Goal: Find contact information: Find contact information

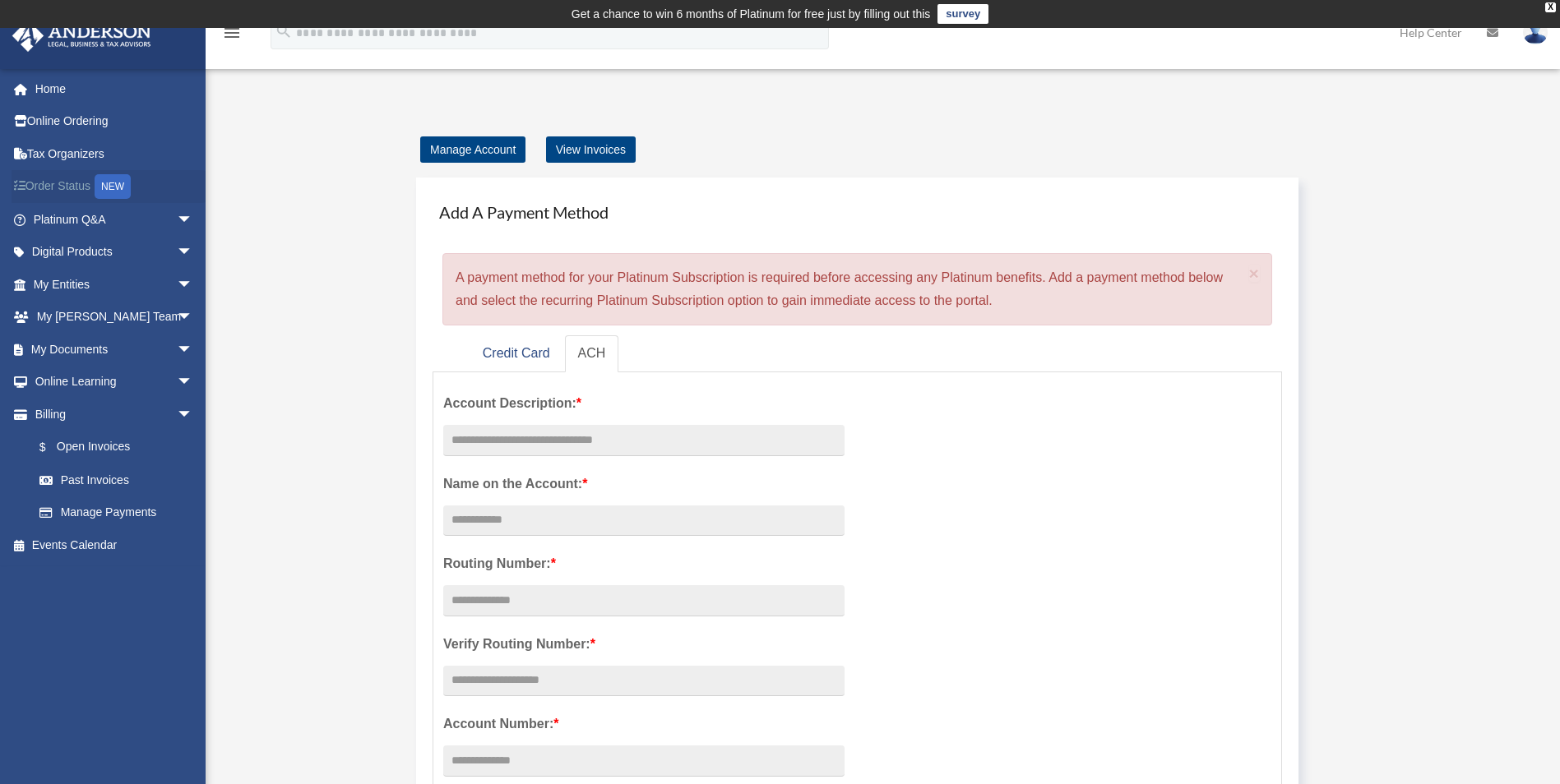
click at [58, 190] on link "Order Status NEW" at bounding box center [114, 186] width 206 height 33
click at [38, 289] on link "My Entities arrow_drop_down" at bounding box center [114, 284] width 206 height 32
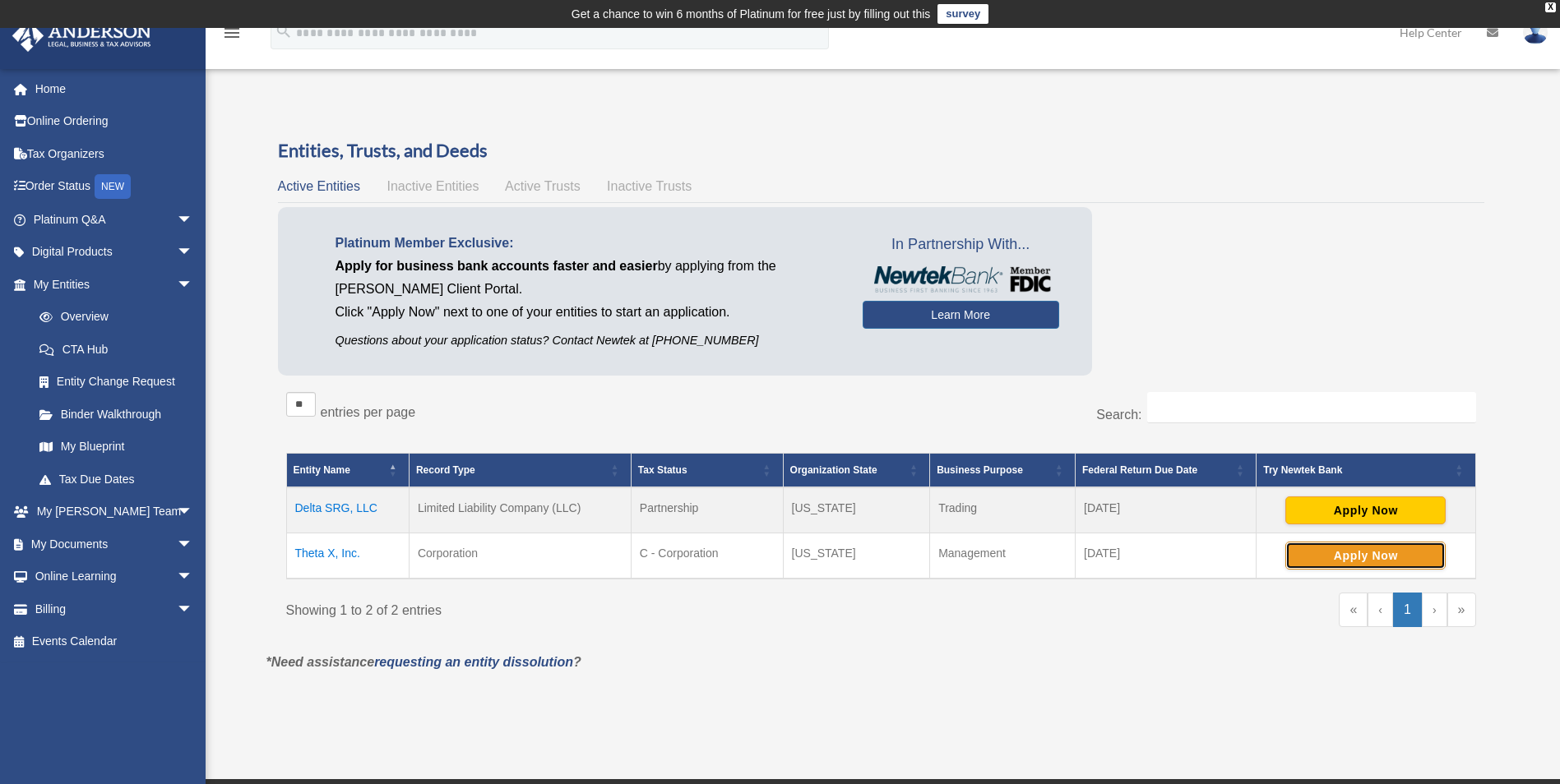
click at [1362, 557] on button "Apply Now" at bounding box center [1365, 555] width 160 height 28
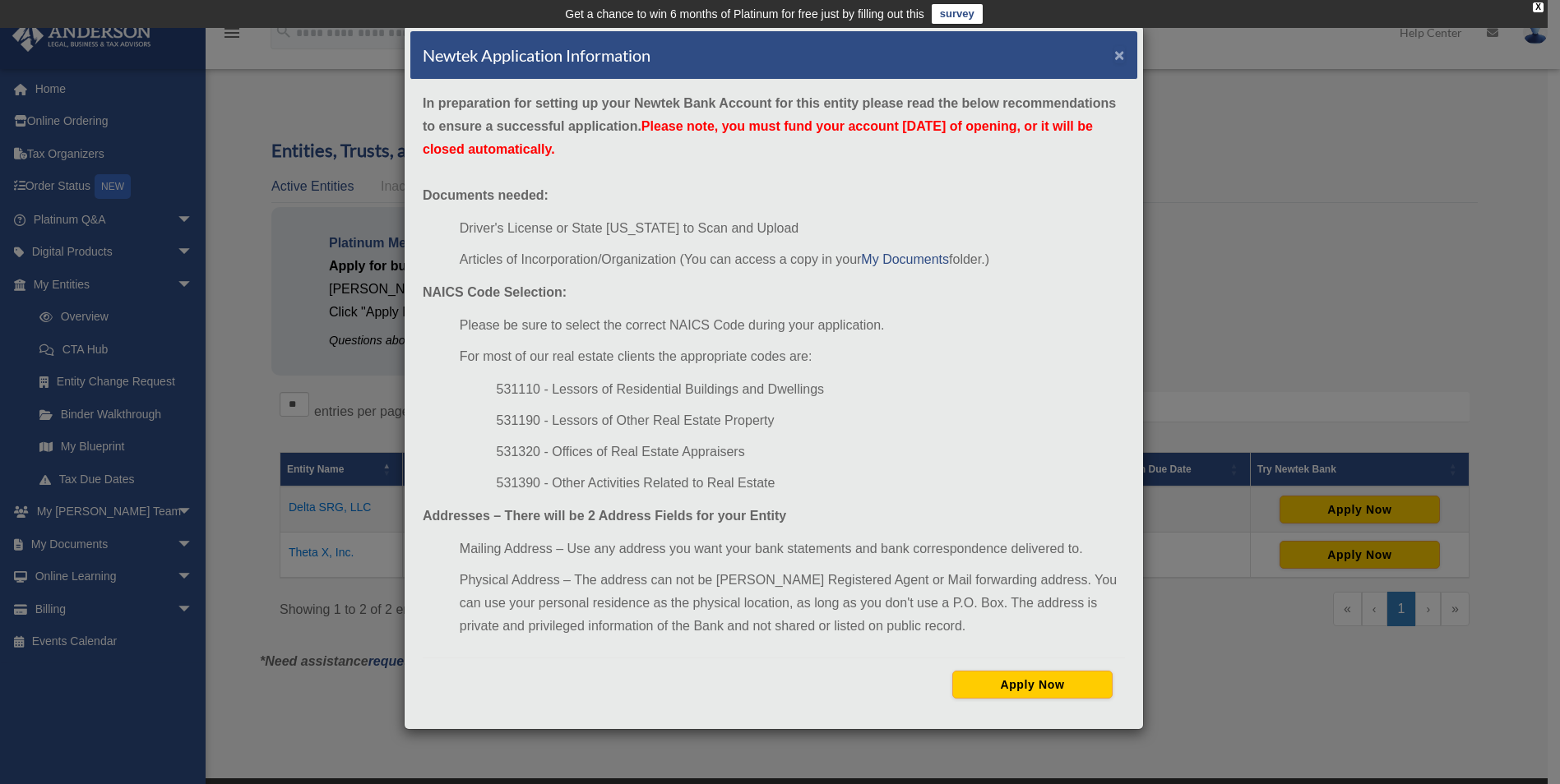
click at [1119, 49] on button "×" at bounding box center [1119, 54] width 10 height 17
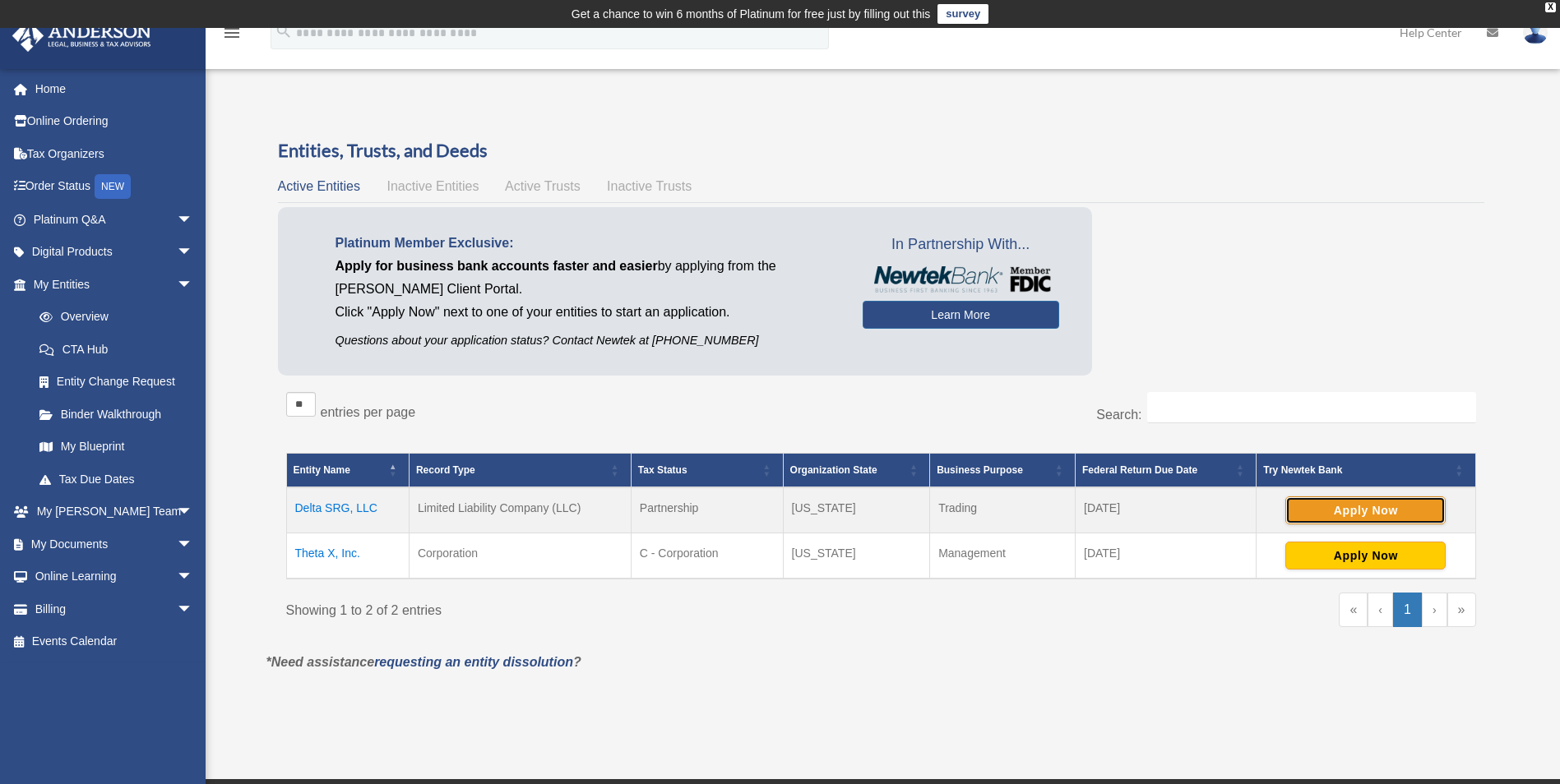
click at [1377, 513] on button "Apply Now" at bounding box center [1365, 510] width 160 height 28
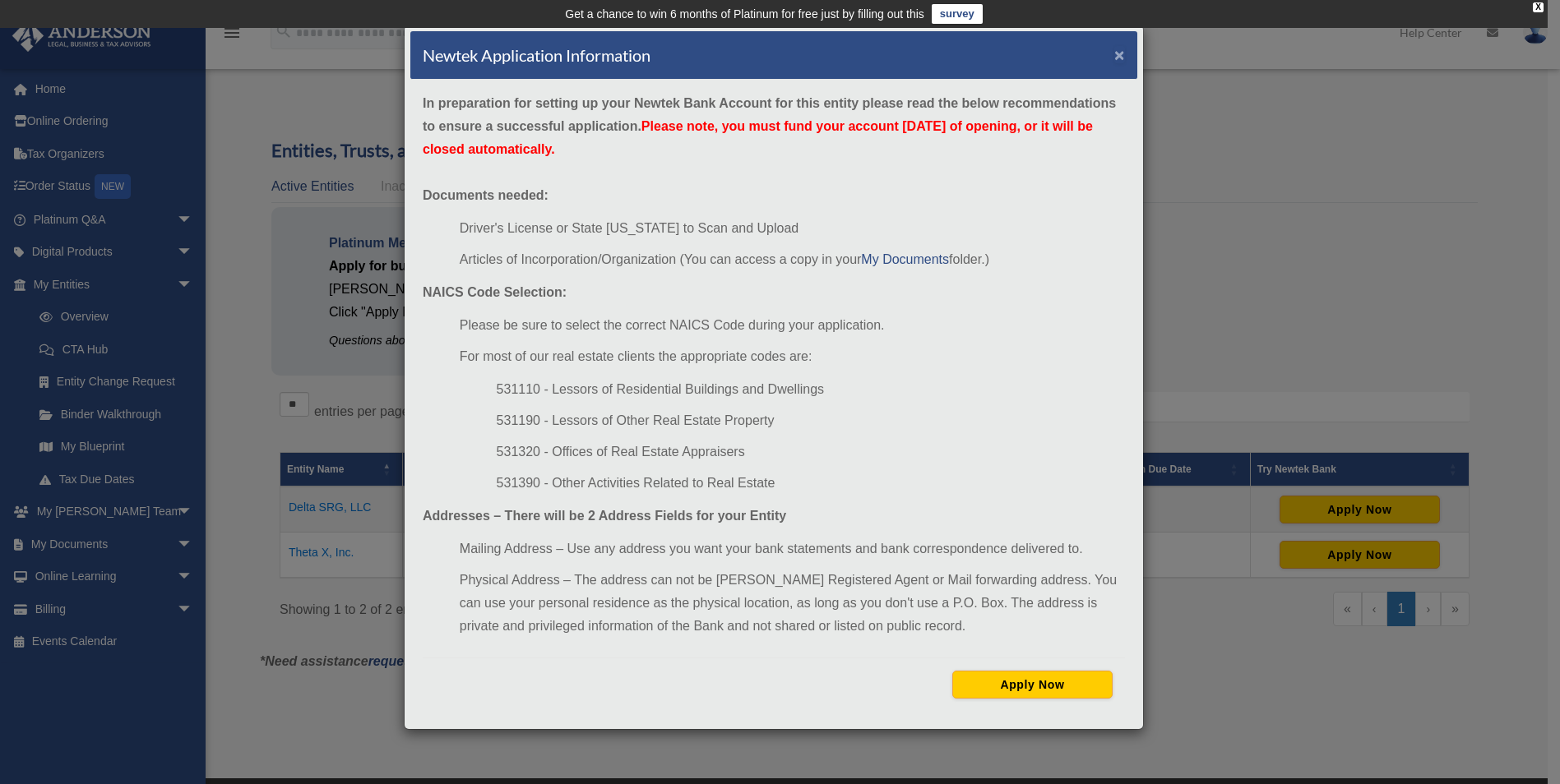
click at [1123, 52] on button "×" at bounding box center [1119, 54] width 10 height 17
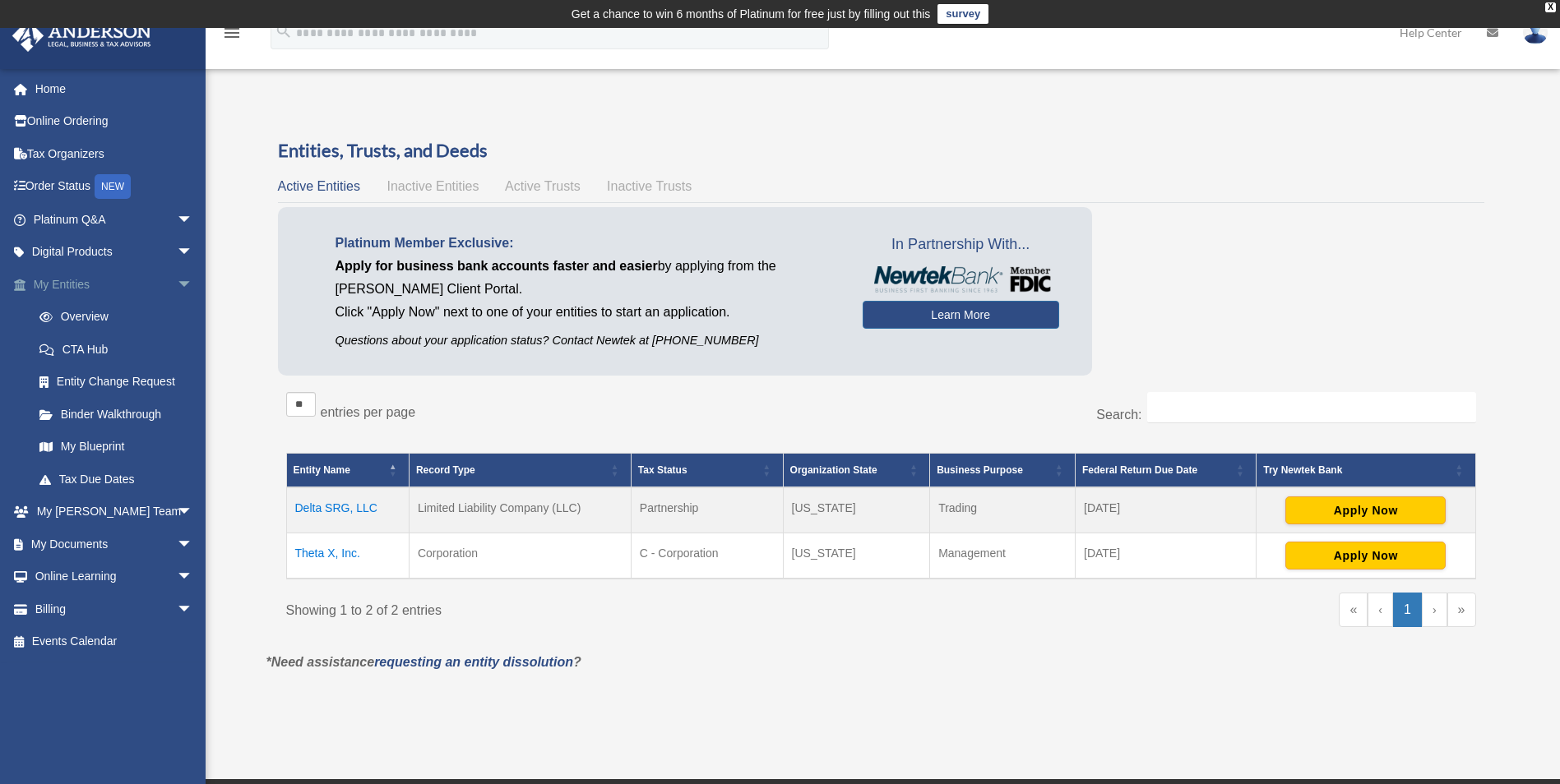
click at [86, 280] on link "My Entities arrow_drop_down" at bounding box center [114, 284] width 206 height 32
click at [177, 283] on span "arrow_drop_down" at bounding box center [193, 284] width 32 height 33
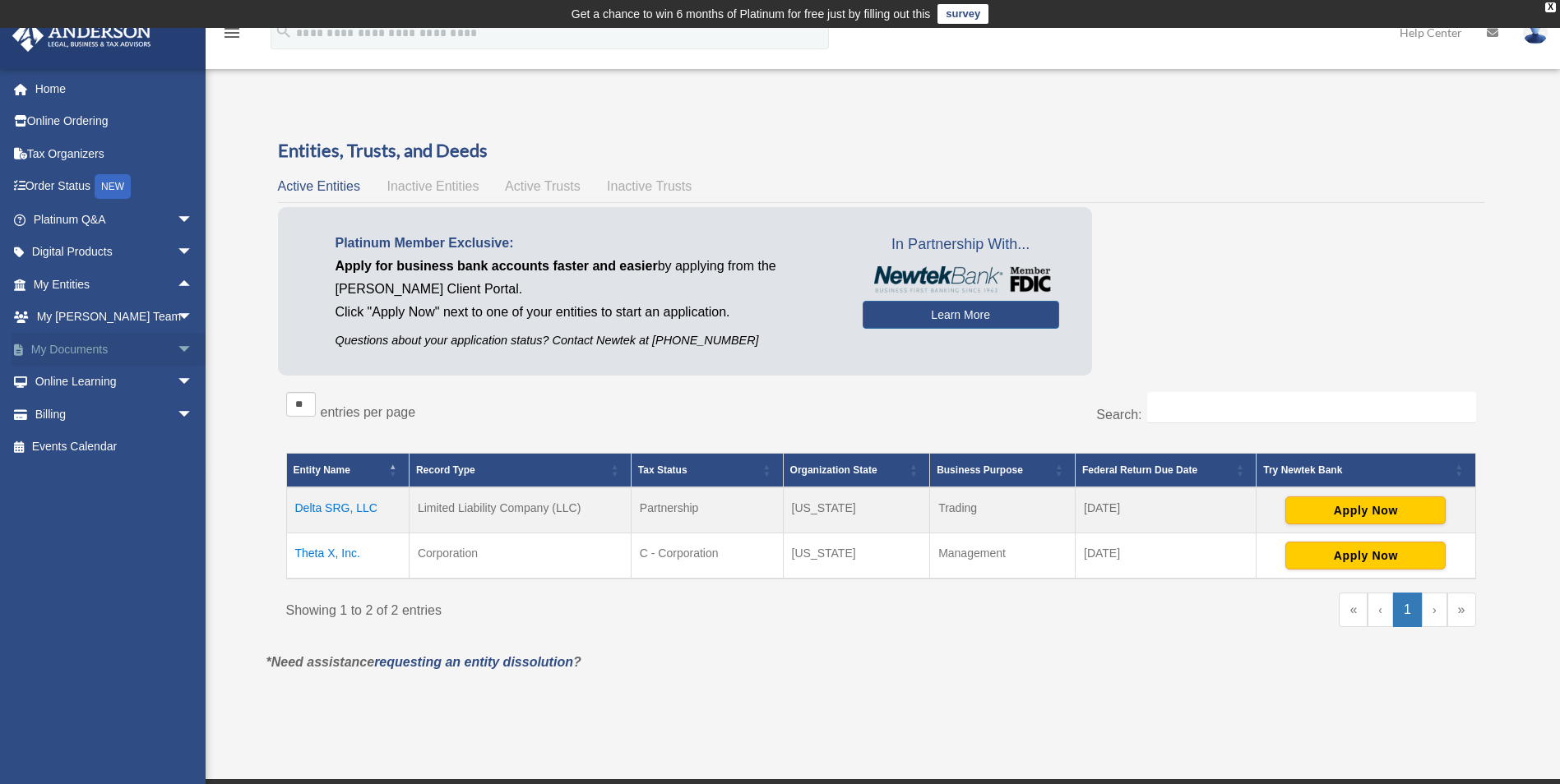
click at [177, 348] on span "arrow_drop_down" at bounding box center [193, 349] width 32 height 33
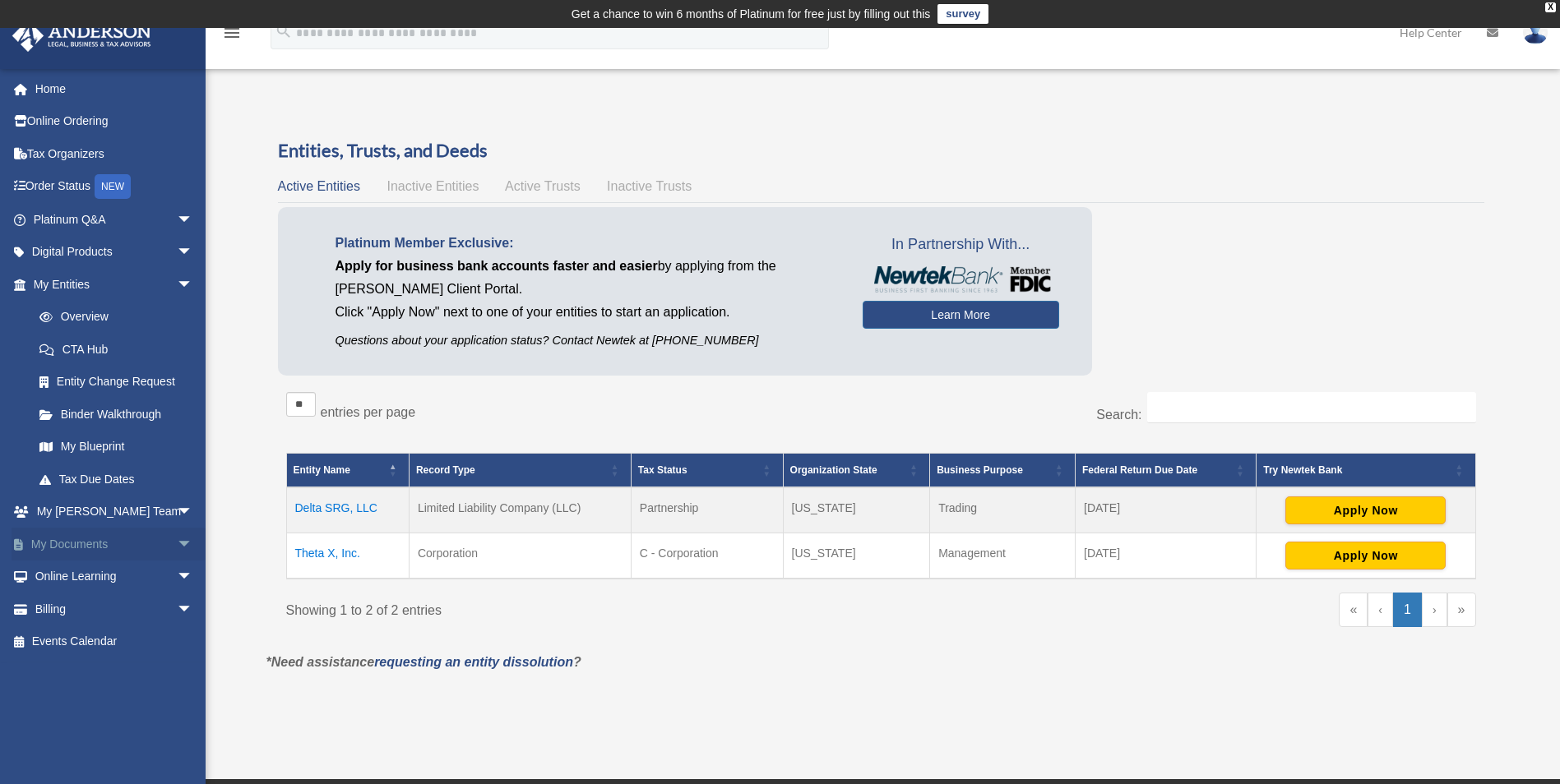
click at [177, 544] on span "arrow_drop_down" at bounding box center [193, 544] width 32 height 33
click at [86, 664] on link "Notarize" at bounding box center [120, 674] width 195 height 32
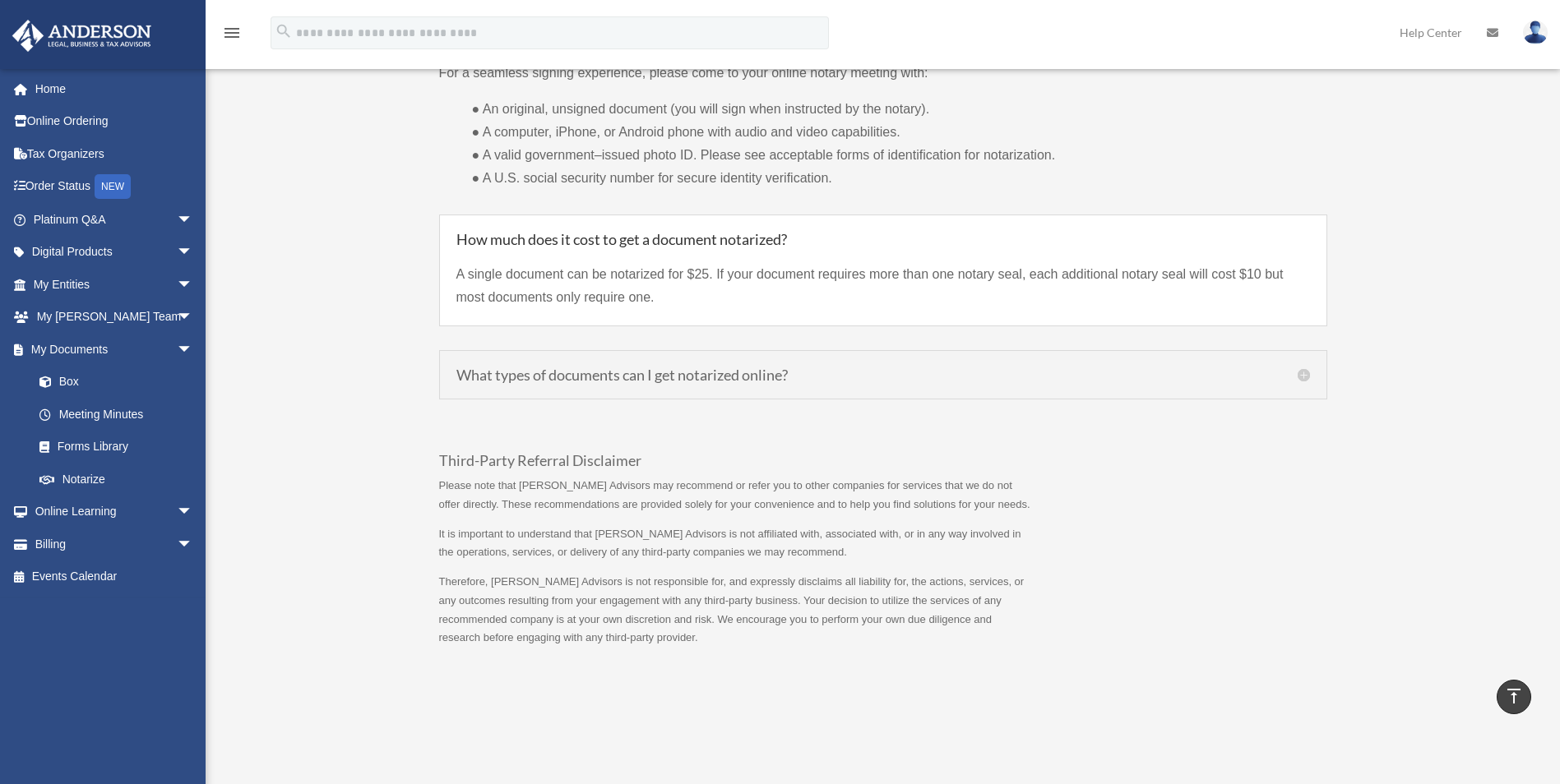
scroll to position [987, 0]
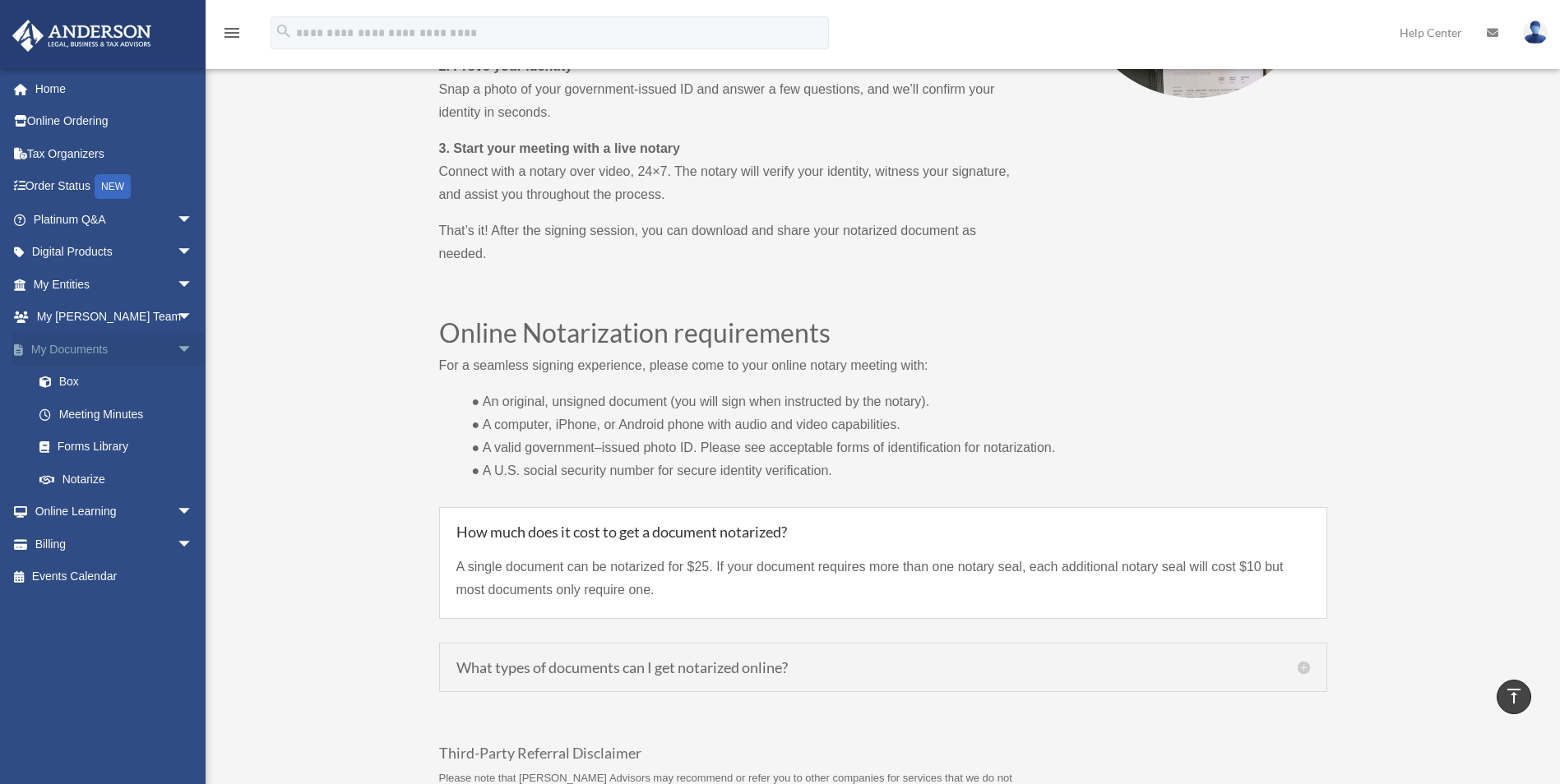
click at [177, 346] on span "arrow_drop_down" at bounding box center [193, 349] width 32 height 33
click at [177, 344] on span "arrow_drop_up" at bounding box center [193, 349] width 32 height 33
click at [80, 378] on link "Box" at bounding box center [120, 382] width 195 height 32
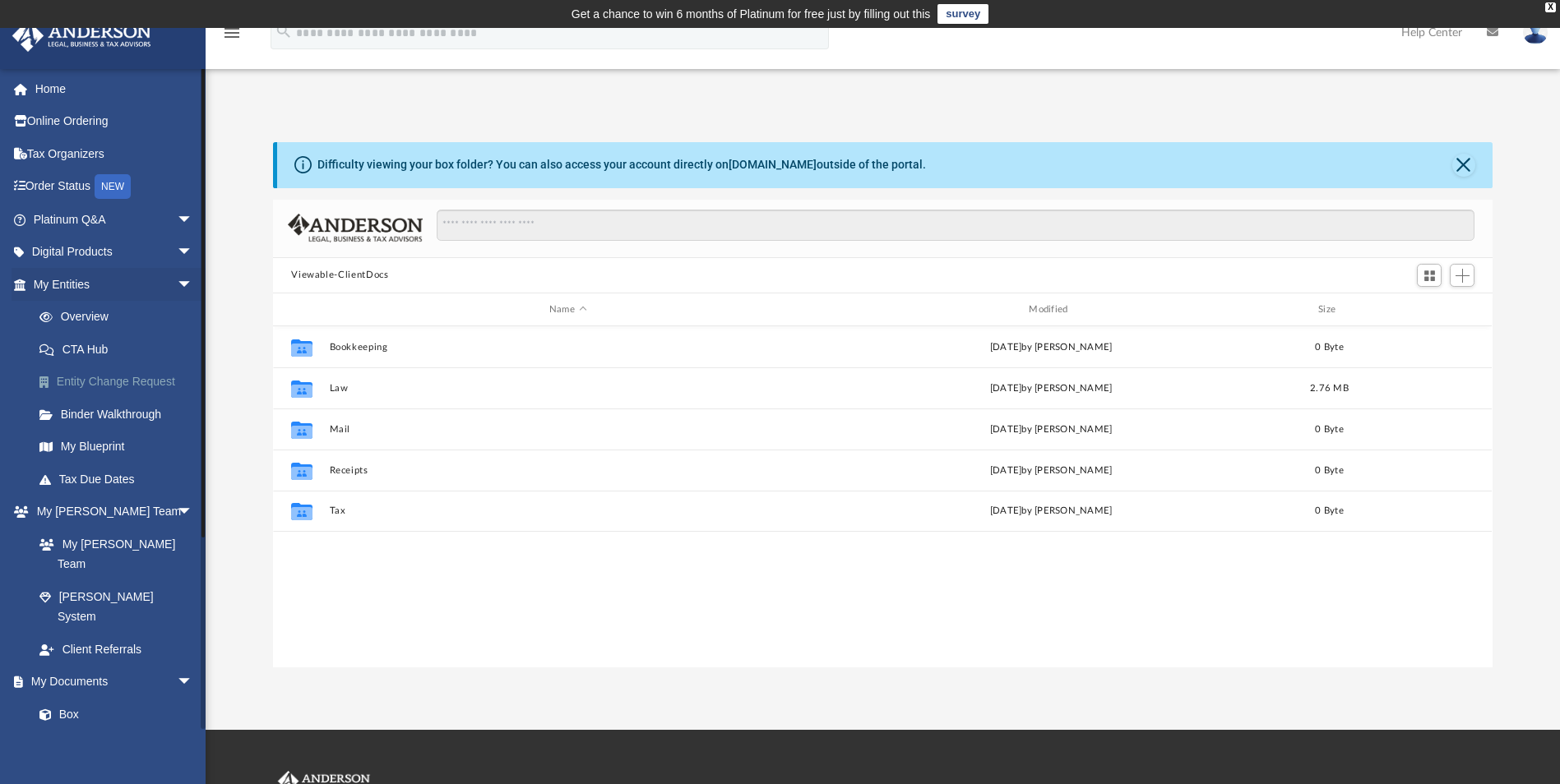
scroll to position [361, 1208]
click at [95, 731] on link "Meeting Minutes" at bounding box center [120, 747] width 195 height 32
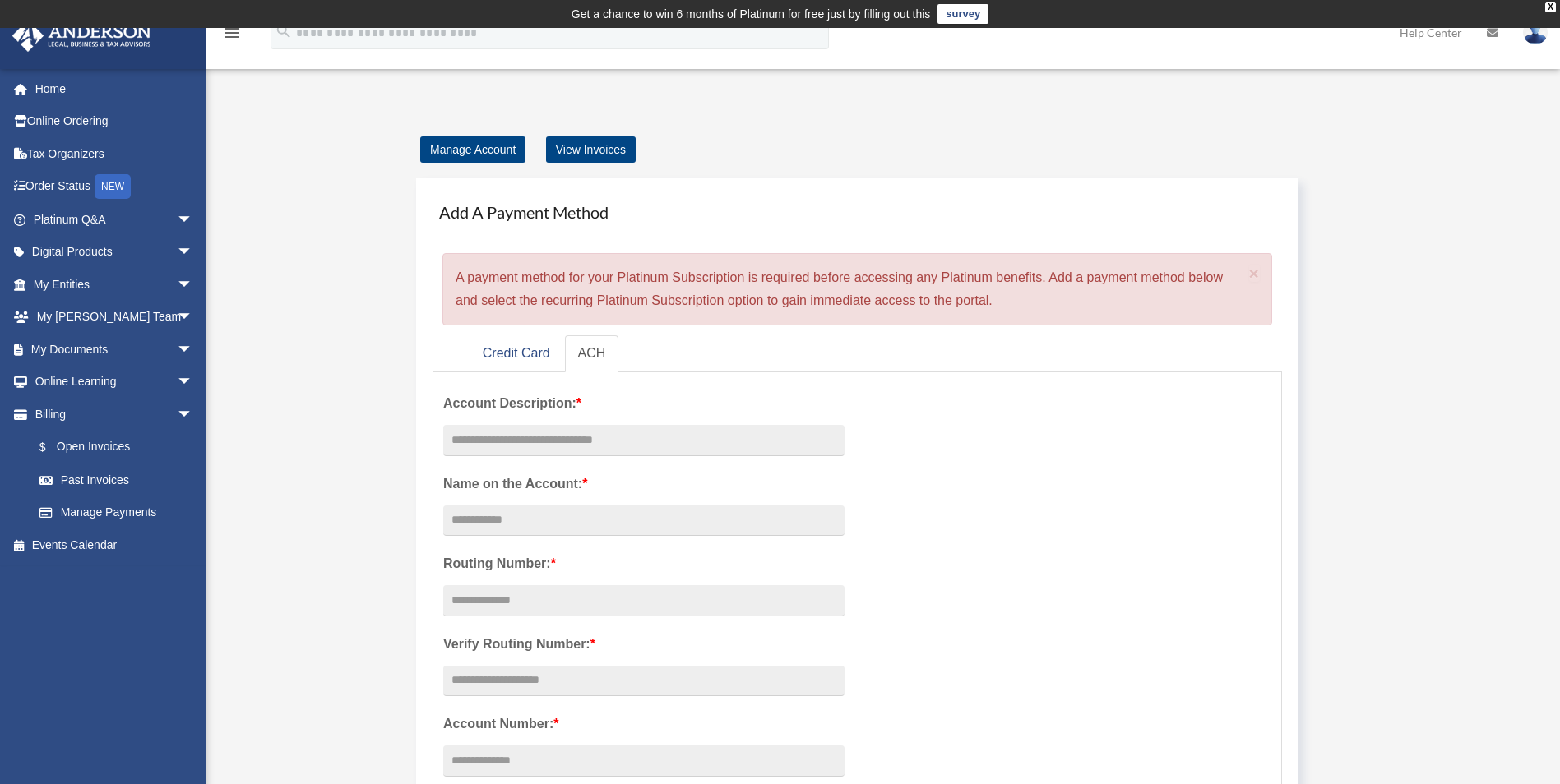
click at [62, 83] on link "Home" at bounding box center [114, 89] width 206 height 32
click at [450, 144] on link "Manage Account" at bounding box center [473, 150] width 105 height 27
click at [621, 146] on link "View Invoices" at bounding box center [591, 150] width 90 height 27
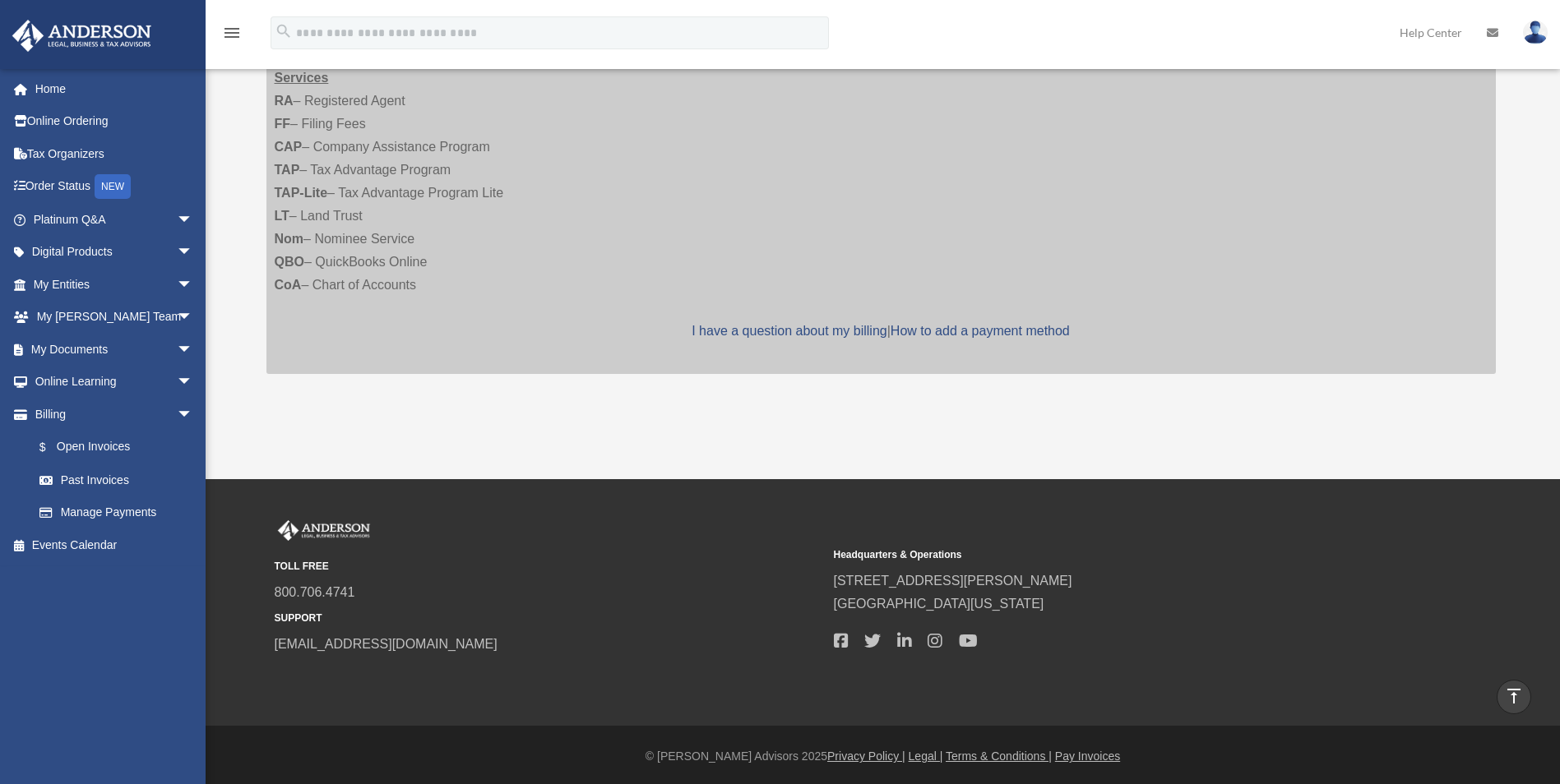
scroll to position [329, 0]
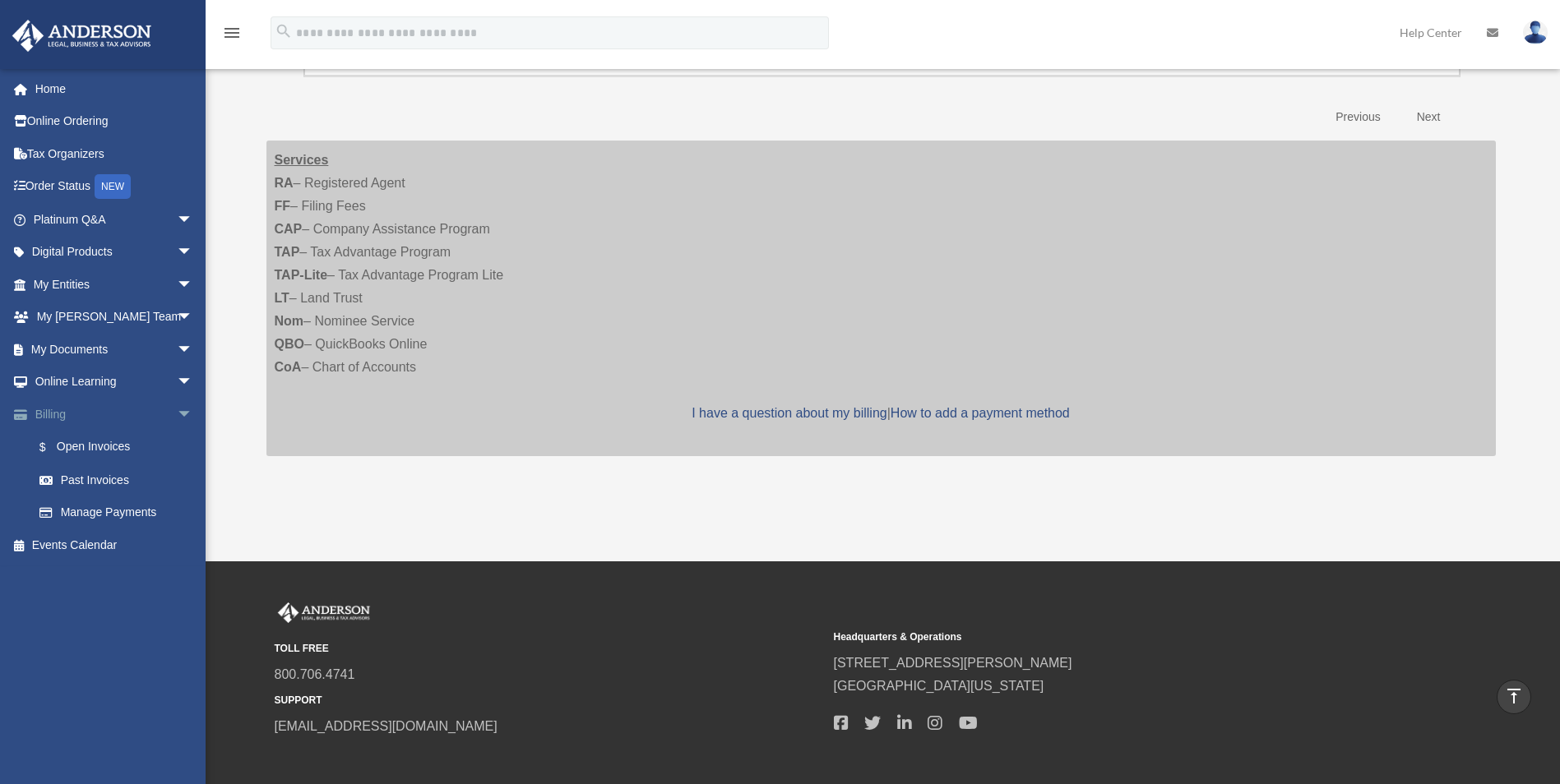
click at [177, 413] on span "arrow_drop_down" at bounding box center [193, 414] width 32 height 33
click at [177, 310] on span "arrow_drop_down" at bounding box center [193, 318] width 32 height 33
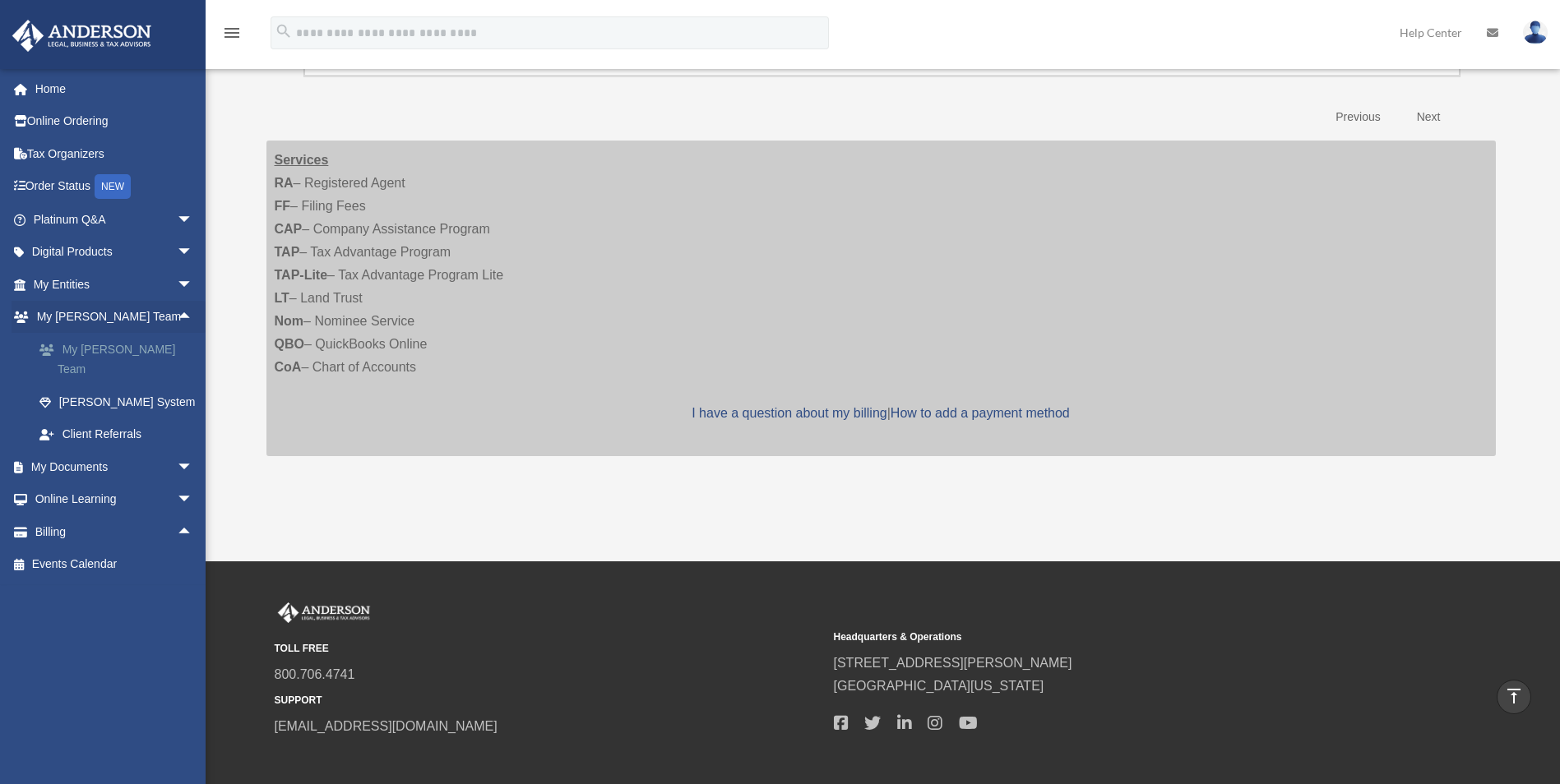
click at [143, 346] on link "My [PERSON_NAME] Team" at bounding box center [120, 359] width 195 height 52
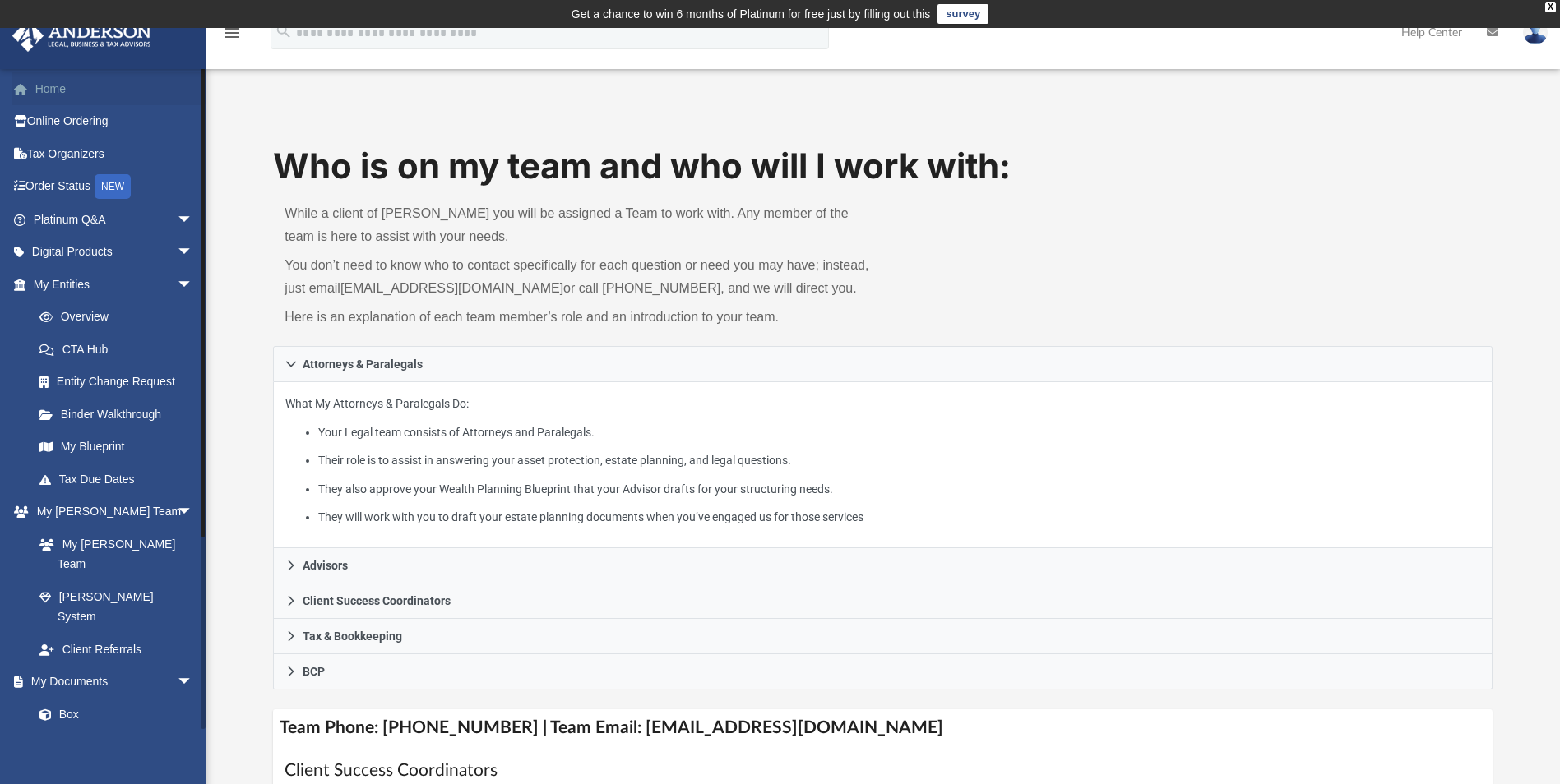
click at [50, 82] on link "Home" at bounding box center [114, 89] width 206 height 32
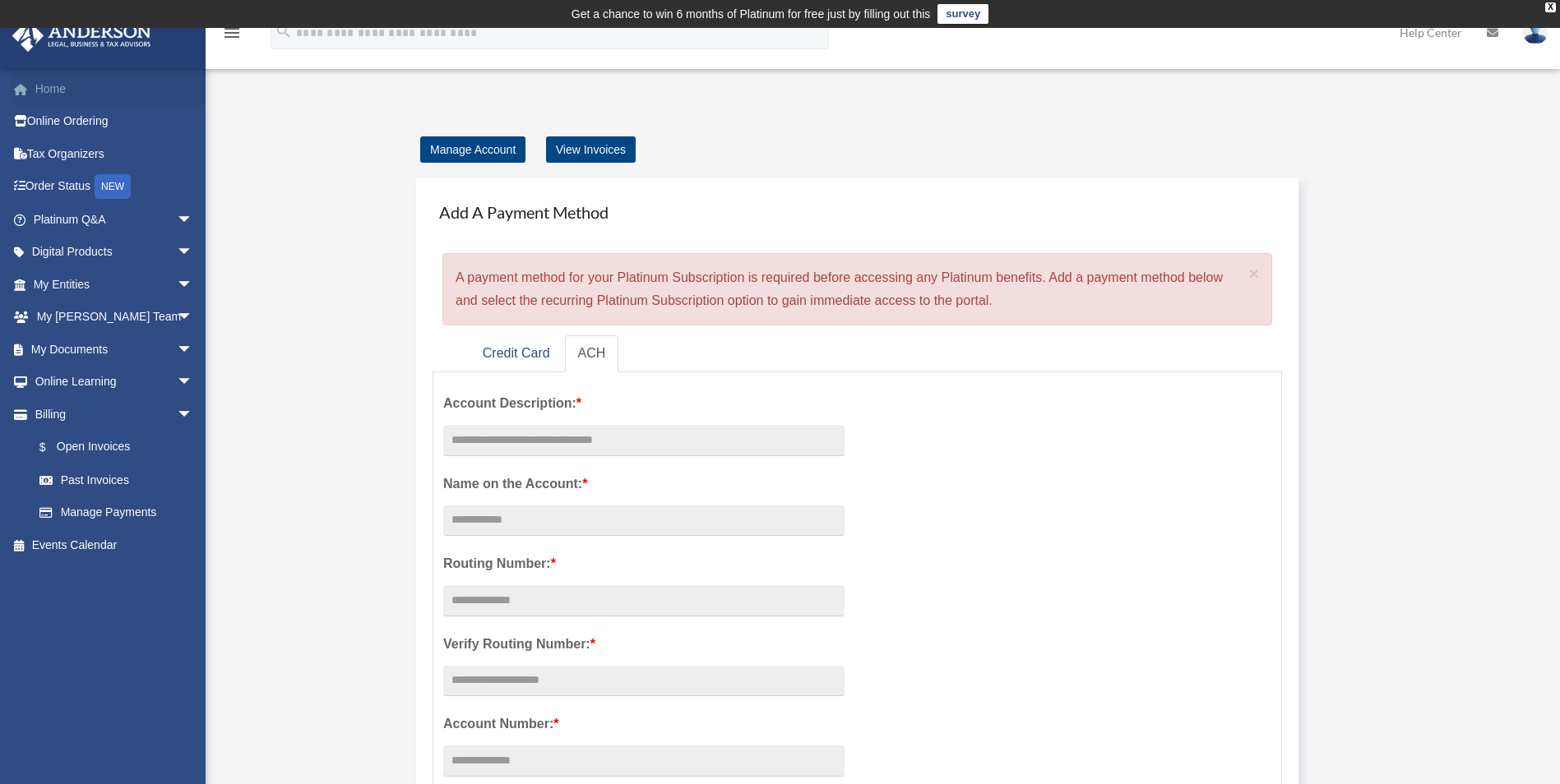
click at [47, 95] on link "Home" at bounding box center [114, 89] width 206 height 32
click at [1539, 39] on img at bounding box center [1536, 32] width 25 height 24
click at [502, 349] on link "Credit Card" at bounding box center [516, 354] width 94 height 37
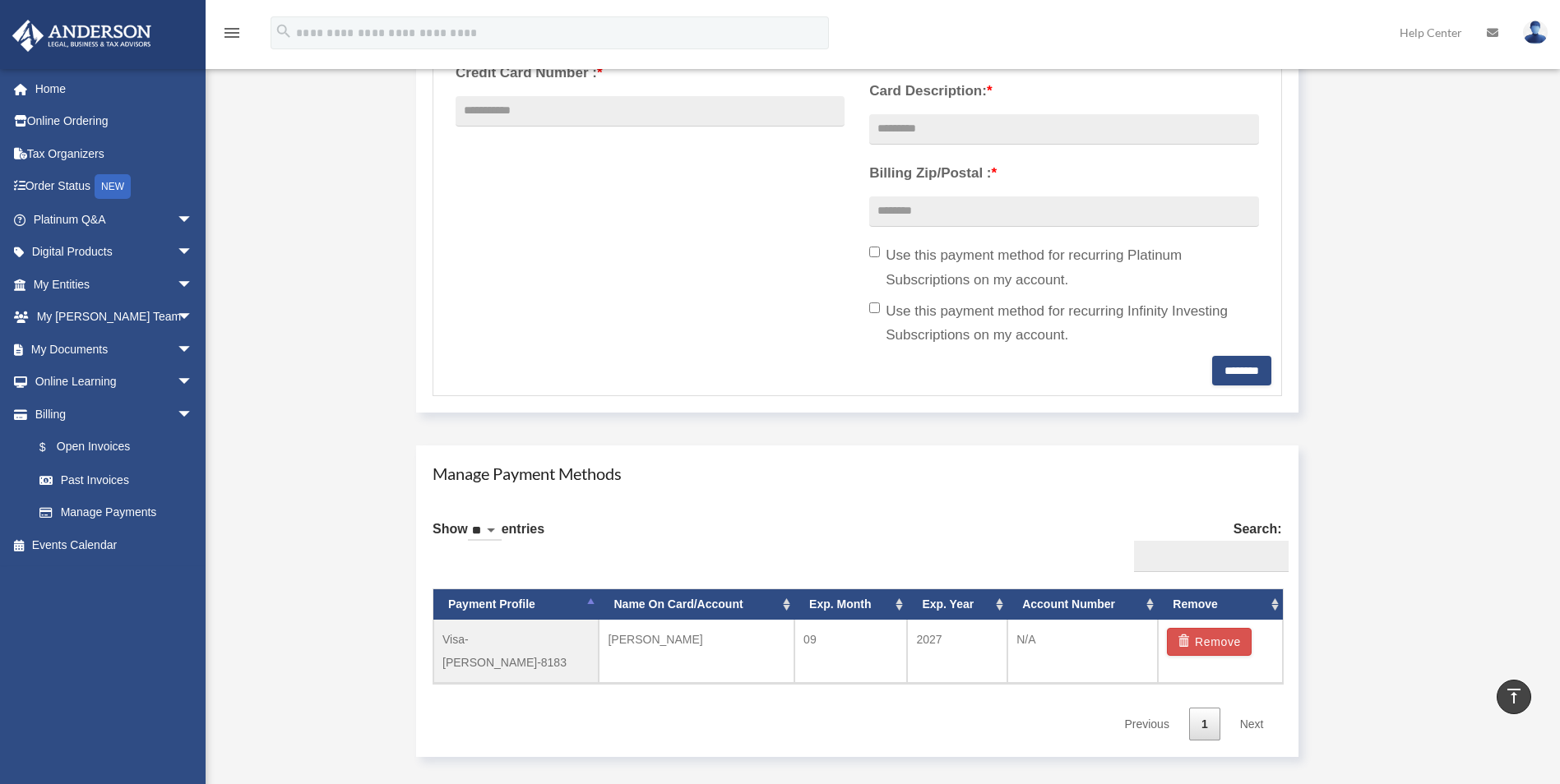
scroll to position [411, 0]
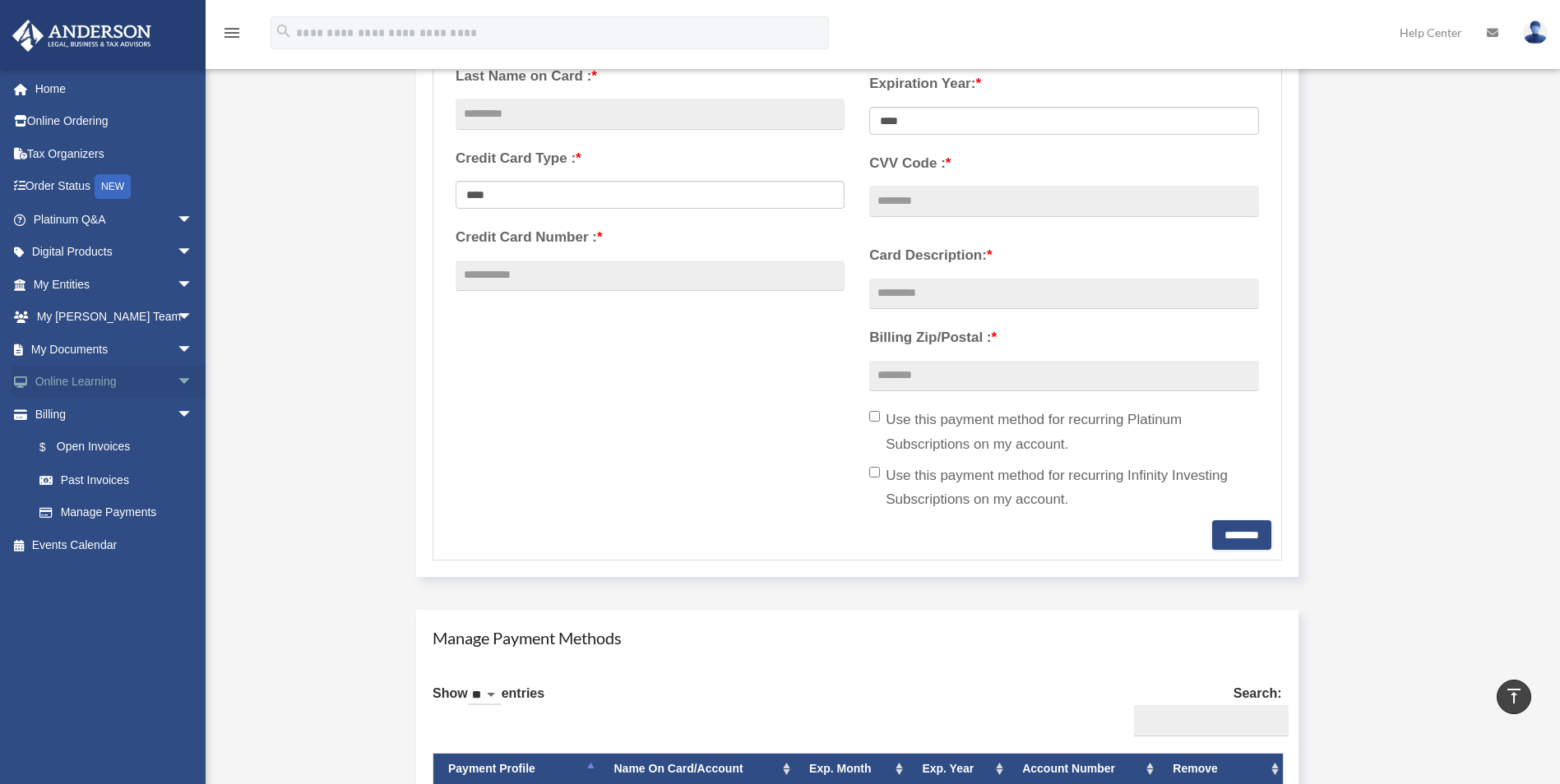
click at [177, 378] on span "arrow_drop_down" at bounding box center [193, 382] width 32 height 33
click at [128, 403] on link "Courses" at bounding box center [120, 414] width 195 height 32
click at [75, 440] on link "Video Training" at bounding box center [120, 447] width 195 height 32
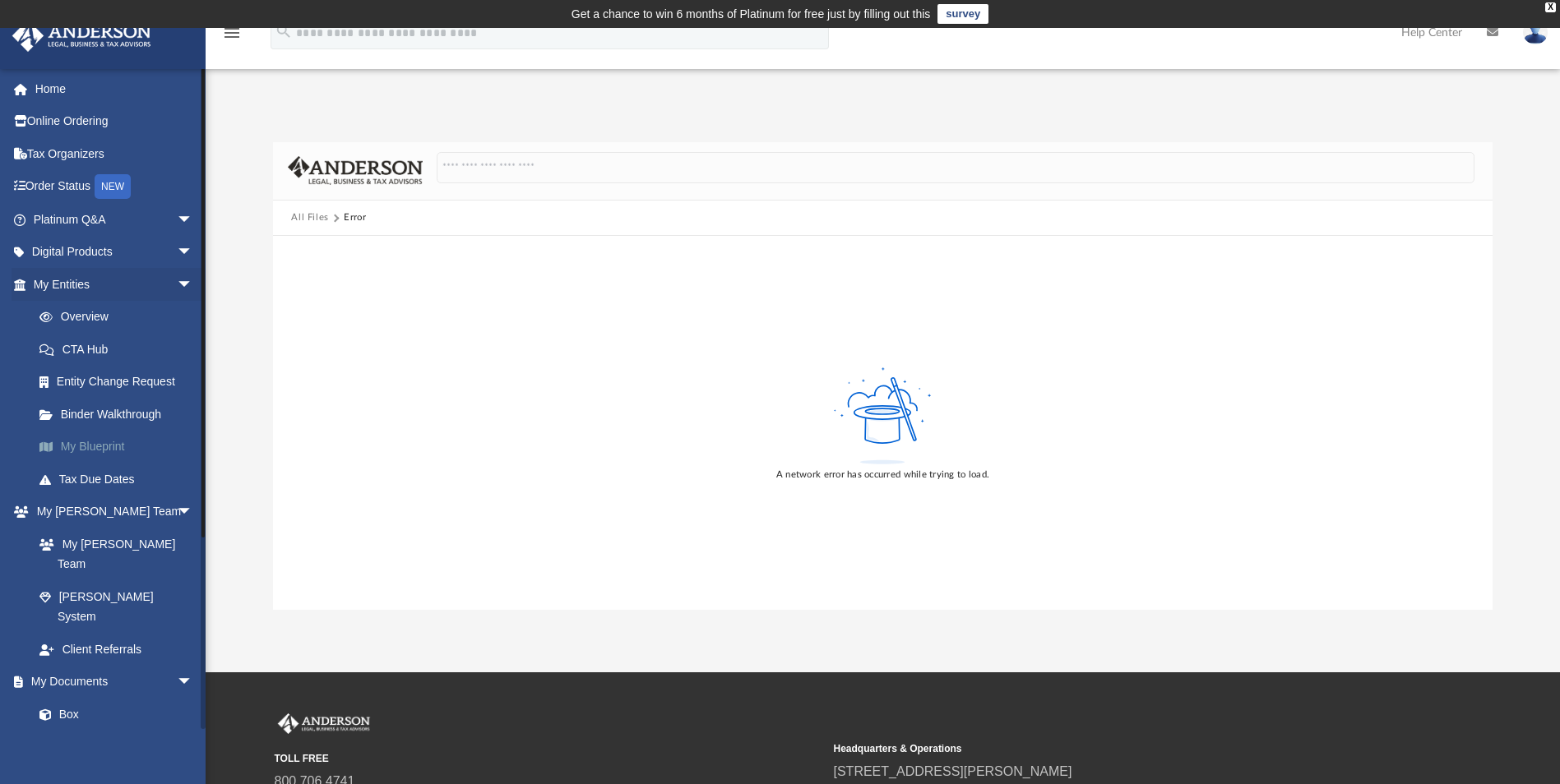
click at [110, 449] on link "My Blueprint" at bounding box center [120, 447] width 195 height 32
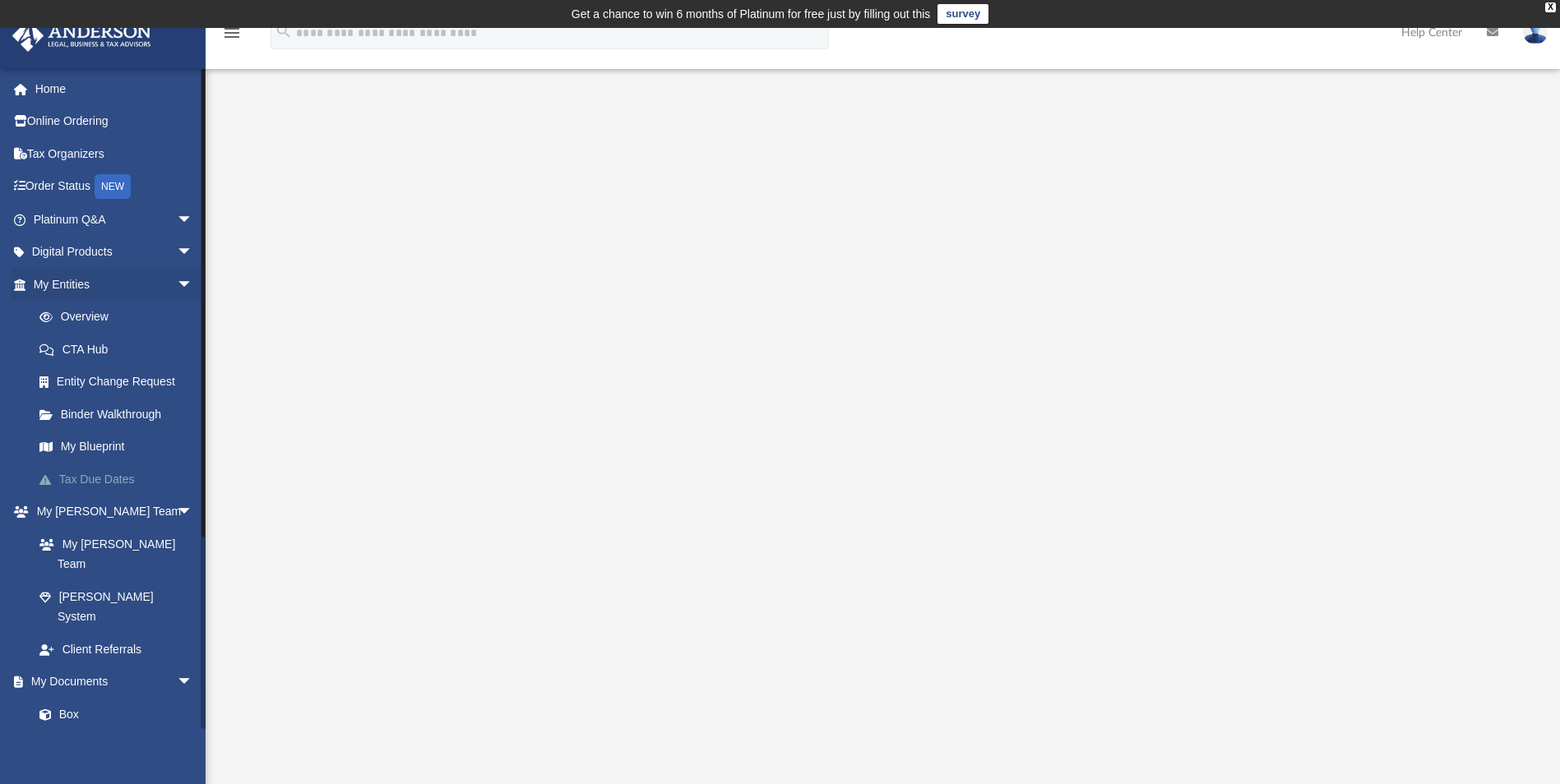
click at [67, 476] on link "Tax Due Dates" at bounding box center [120, 479] width 195 height 32
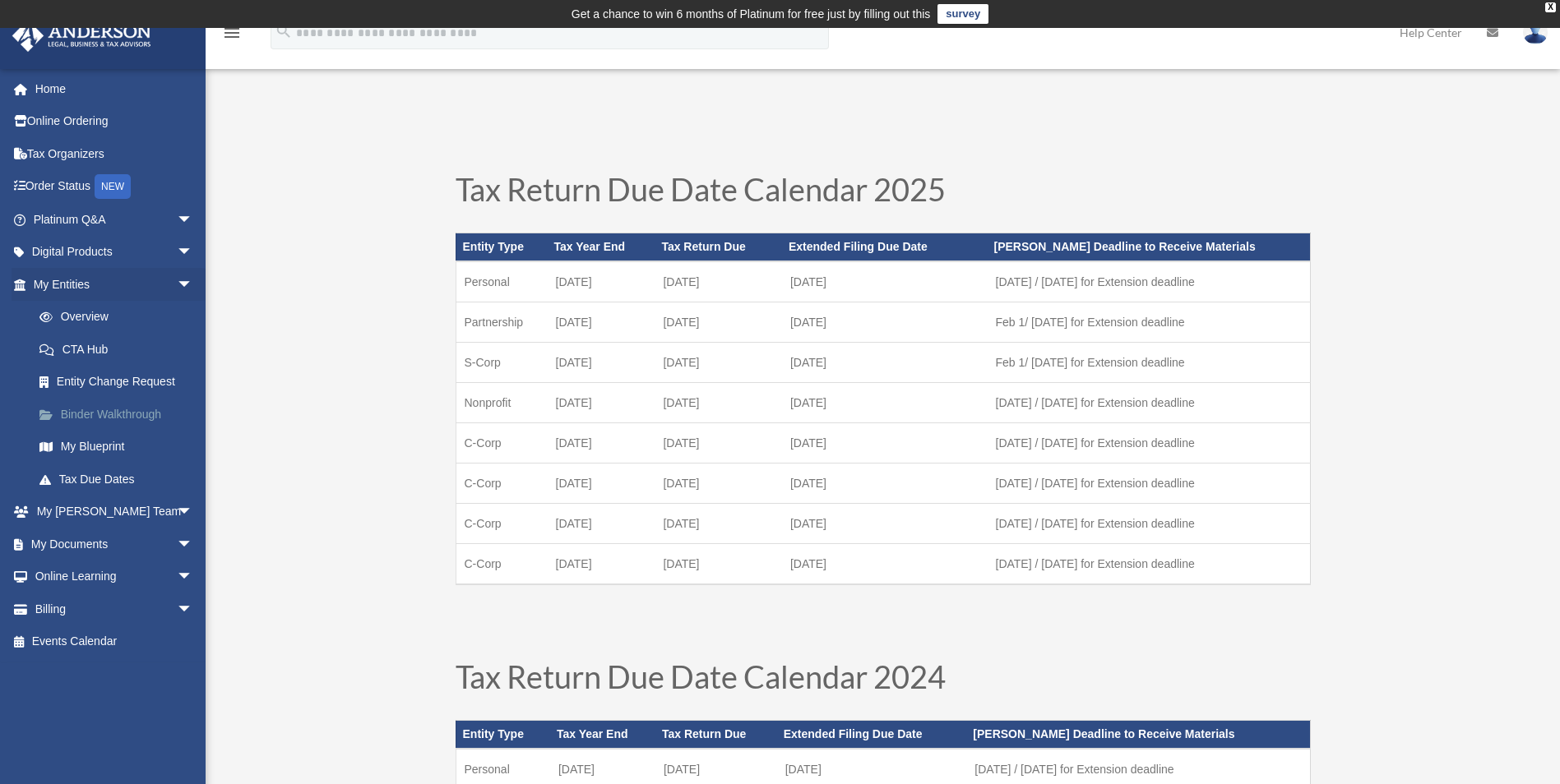
click at [116, 415] on link "Binder Walkthrough" at bounding box center [120, 414] width 195 height 32
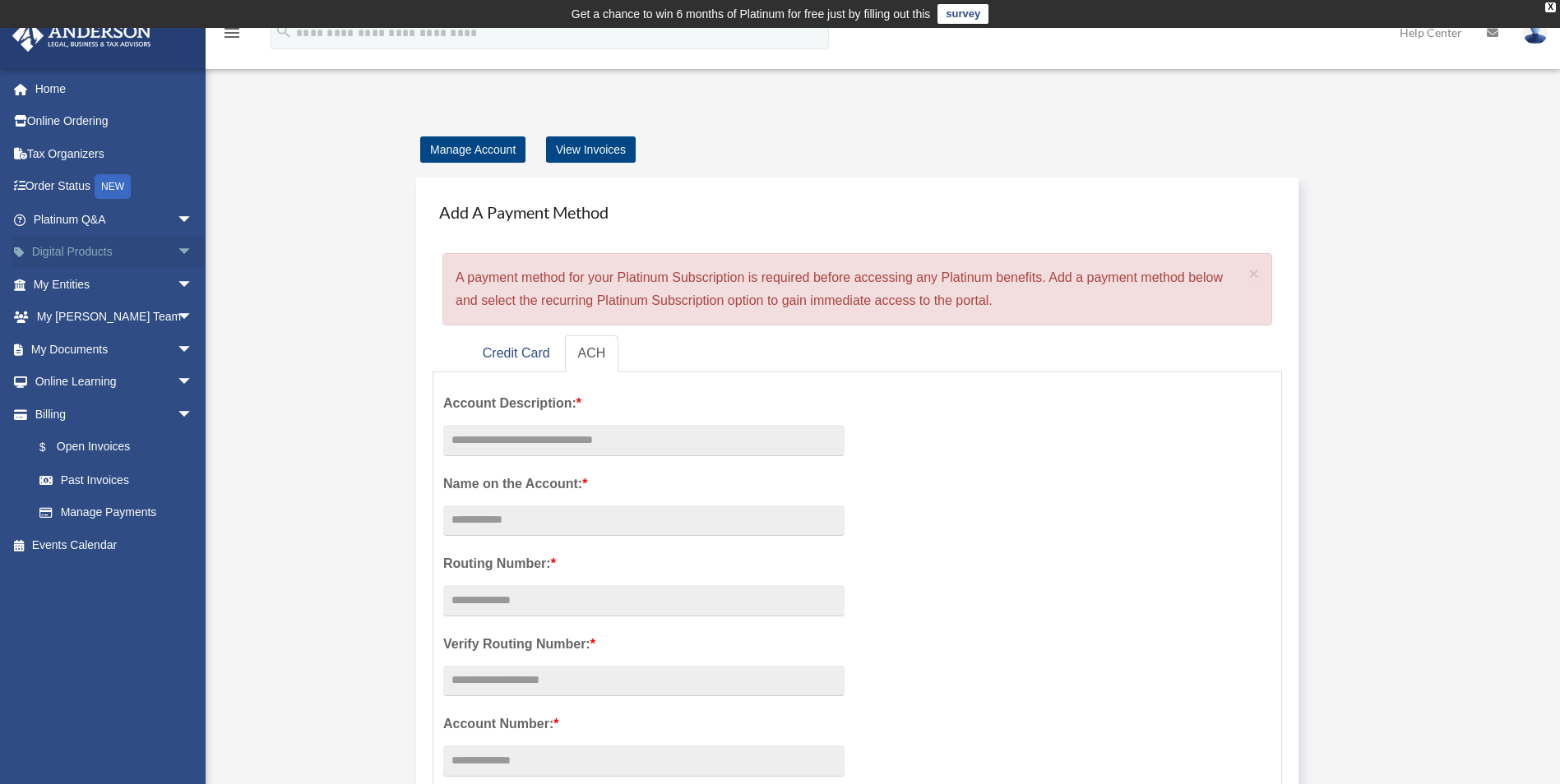
click at [177, 252] on span "arrow_drop_down" at bounding box center [193, 252] width 32 height 33
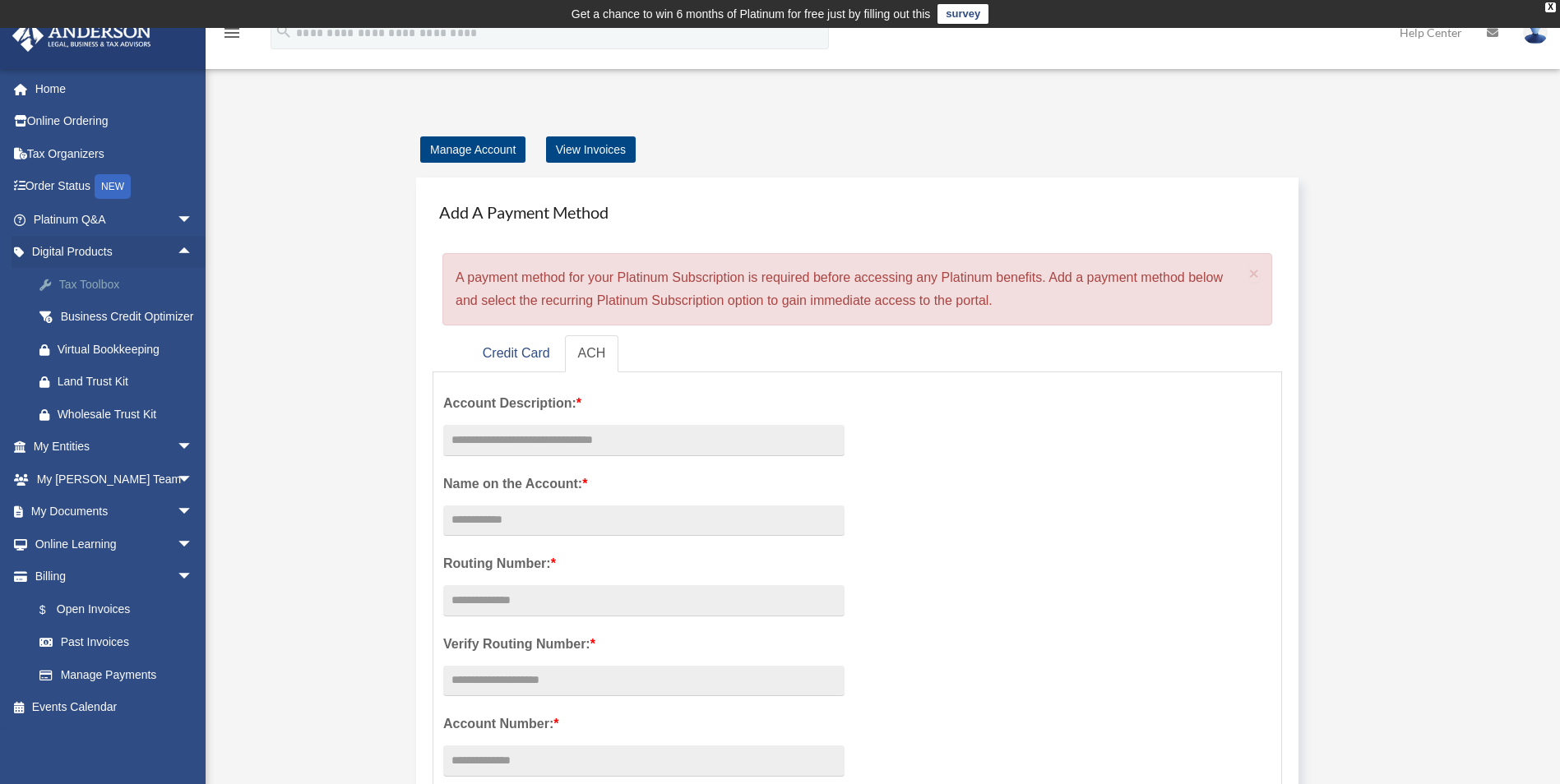
click at [102, 291] on div "Tax Toolbox" at bounding box center [127, 285] width 140 height 21
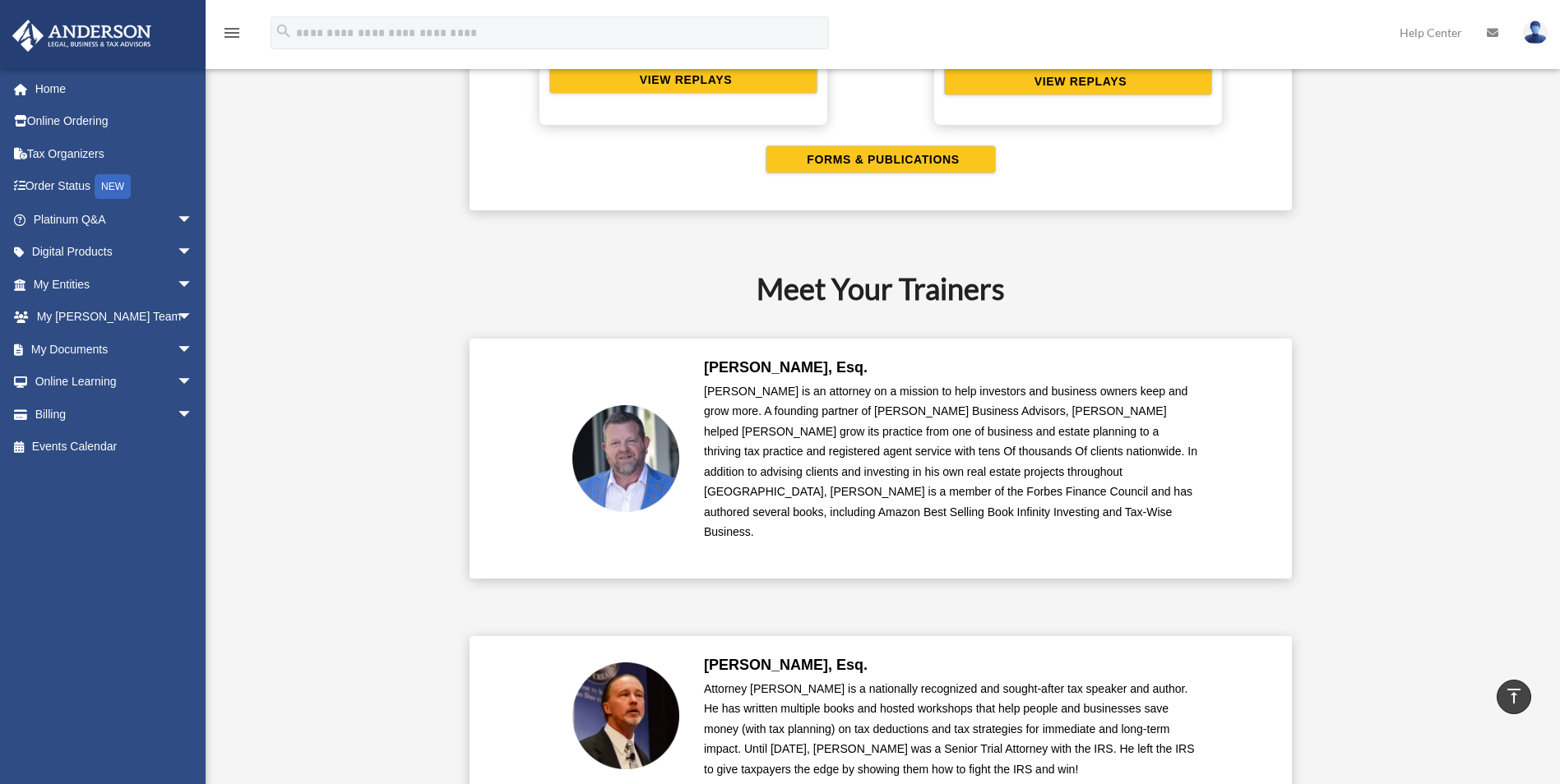
scroll to position [3534, 0]
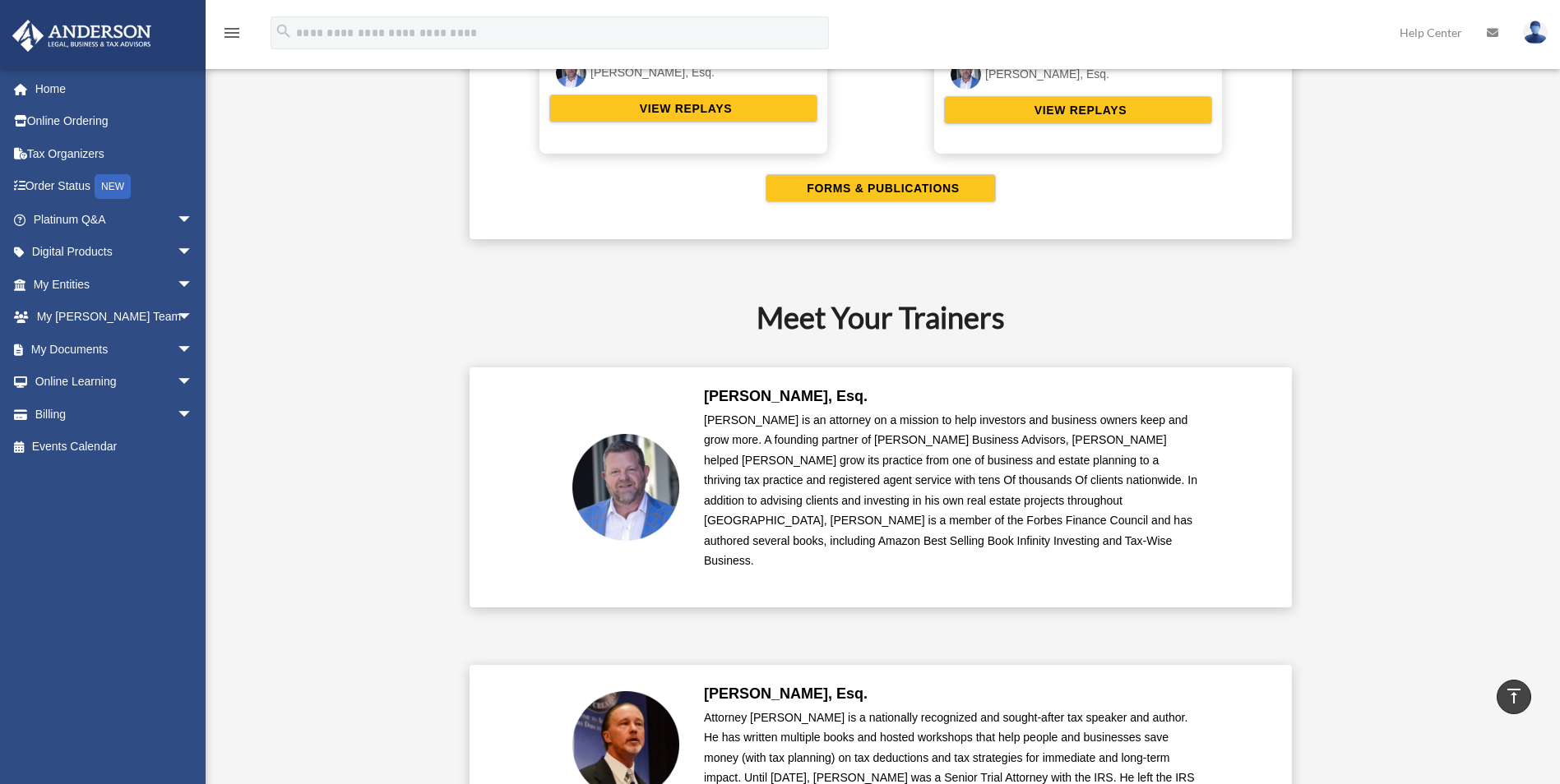
click at [1541, 31] on img at bounding box center [1536, 32] width 25 height 24
click at [80, 311] on link "My [PERSON_NAME] Team arrow_drop_down" at bounding box center [114, 318] width 206 height 32
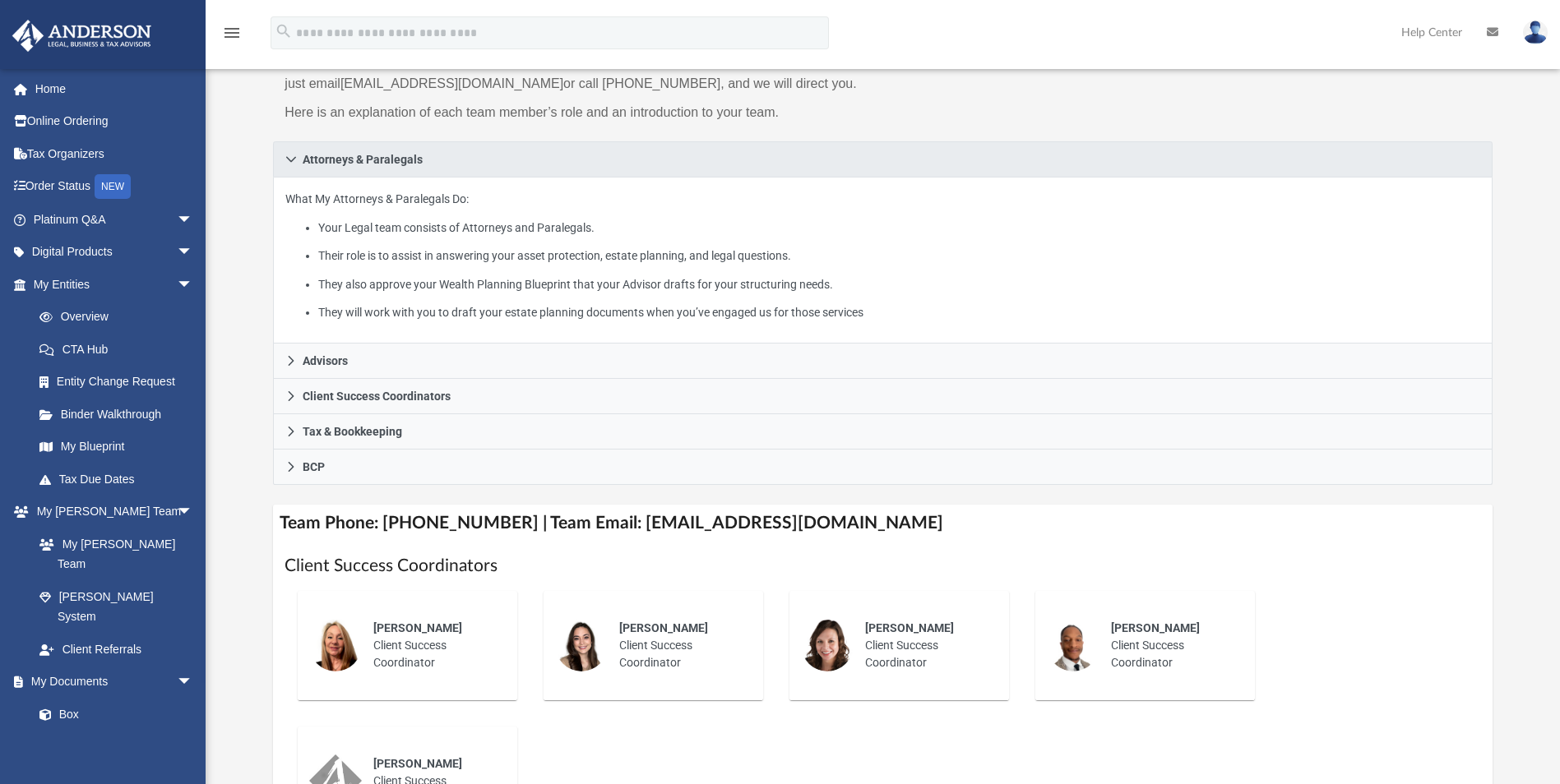
scroll to position [247, 0]
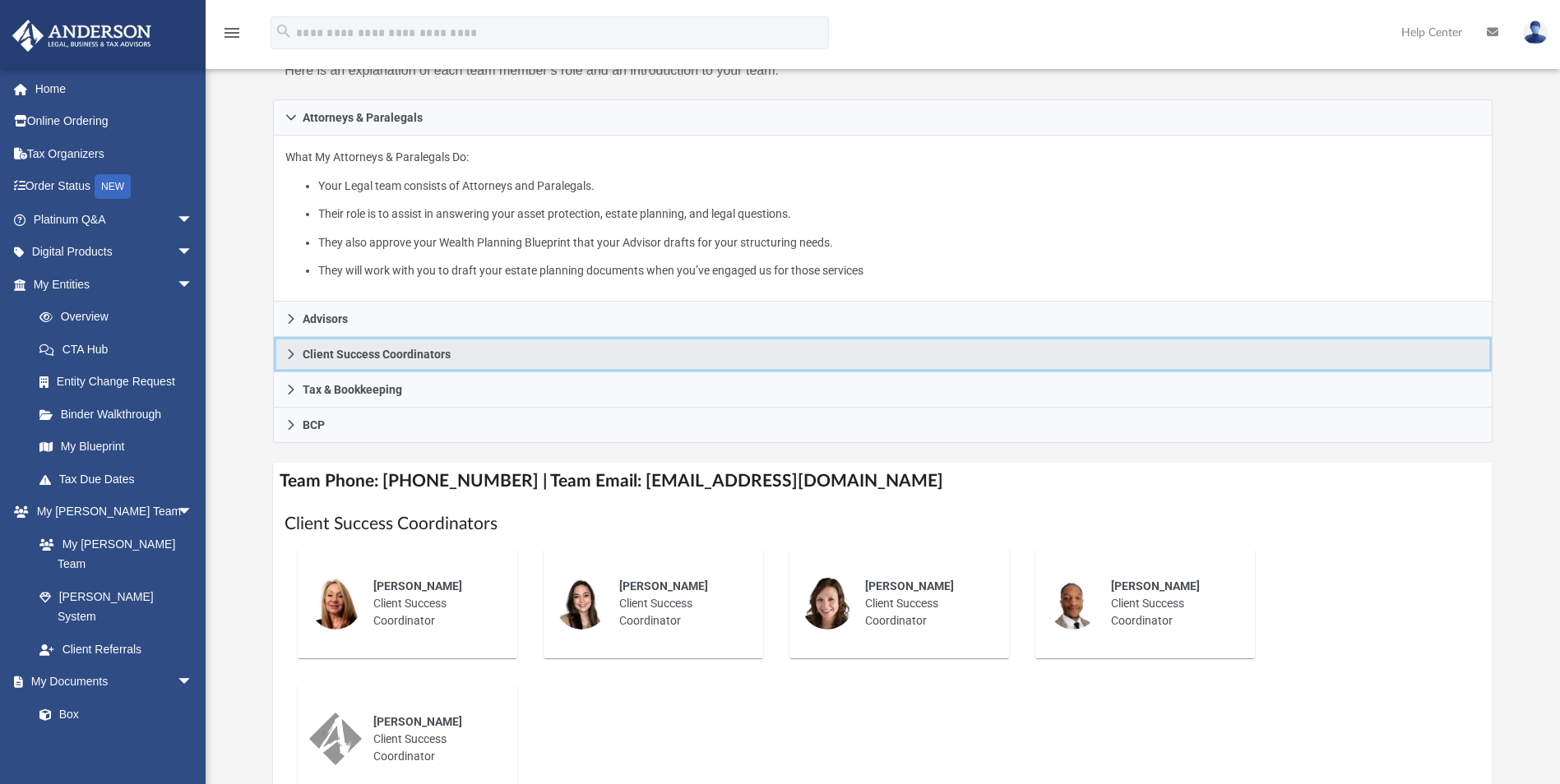
click at [343, 354] on span "Client Success Coordinators" at bounding box center [376, 355] width 148 height 11
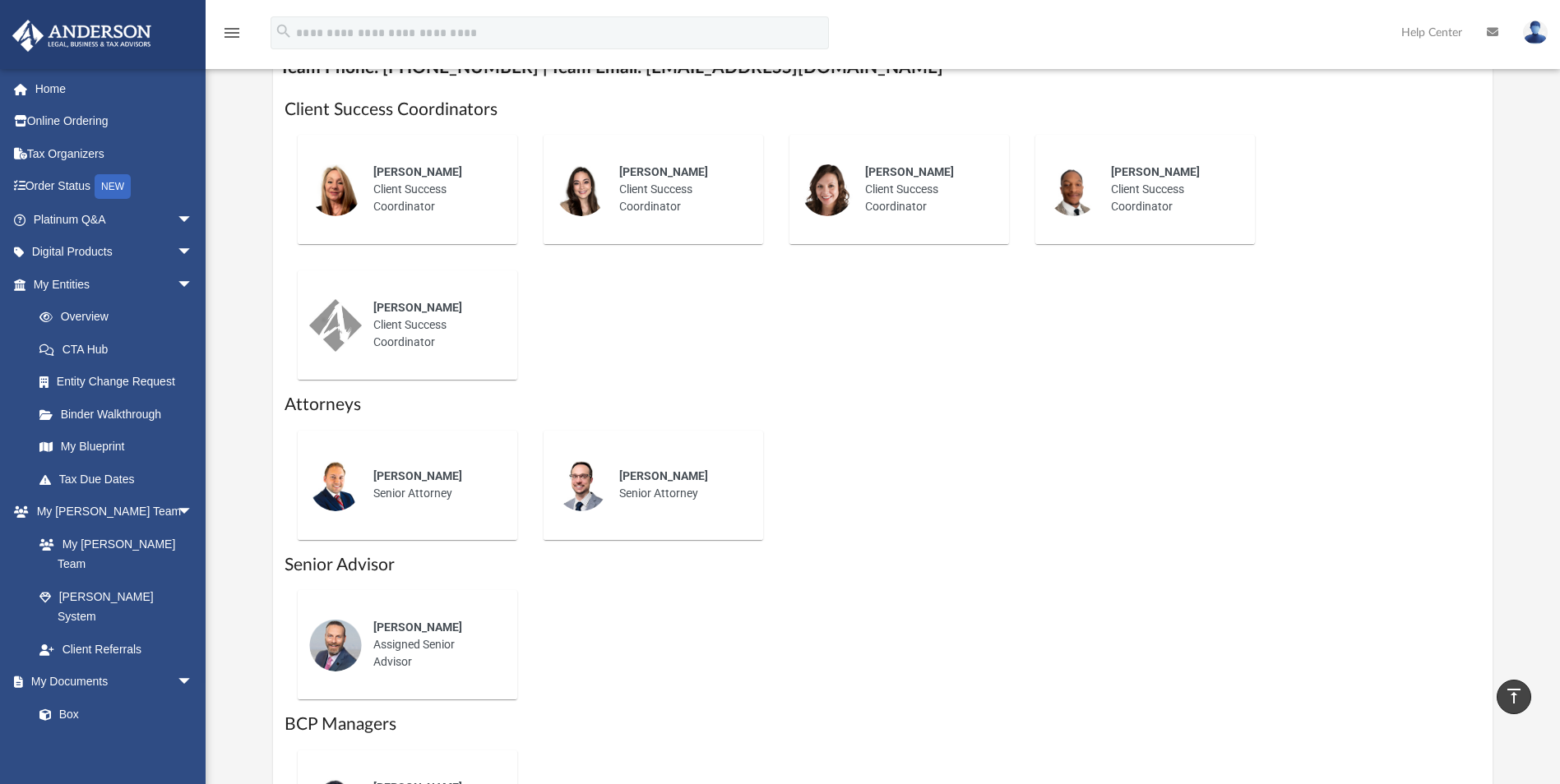
scroll to position [164, 0]
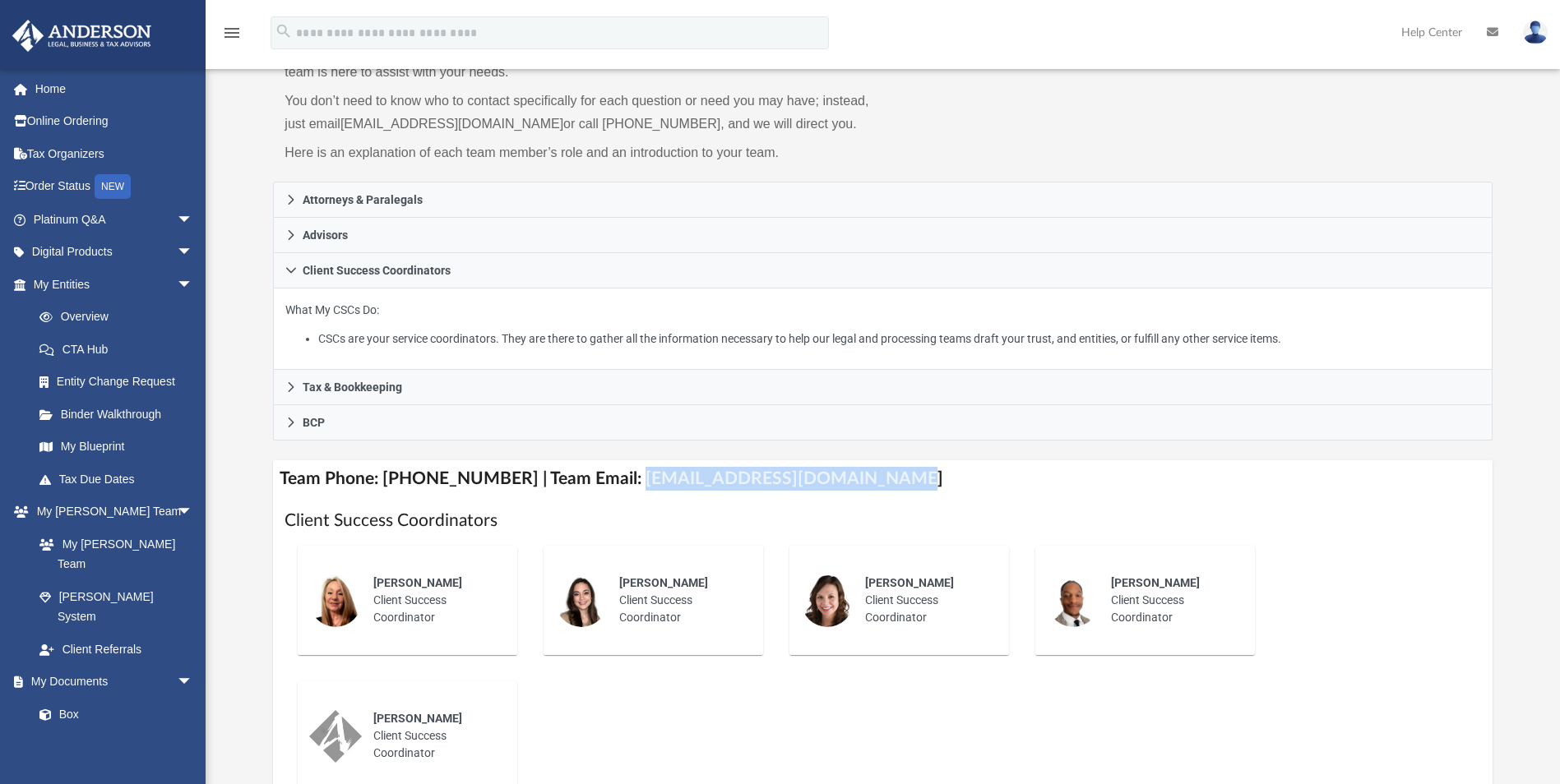
drag, startPoint x: 612, startPoint y: 478, endPoint x: 893, endPoint y: 497, distance: 281.6
click at [893, 497] on h4 "Team Phone: [PHONE_NUMBER] | Team Email: [EMAIL_ADDRESS][DOMAIN_NAME]" at bounding box center [883, 479] width 1219 height 37
drag, startPoint x: 893, startPoint y: 497, endPoint x: 809, endPoint y: 474, distance: 87.1
copy h4 "[EMAIL_ADDRESS][DOMAIN_NAME]"
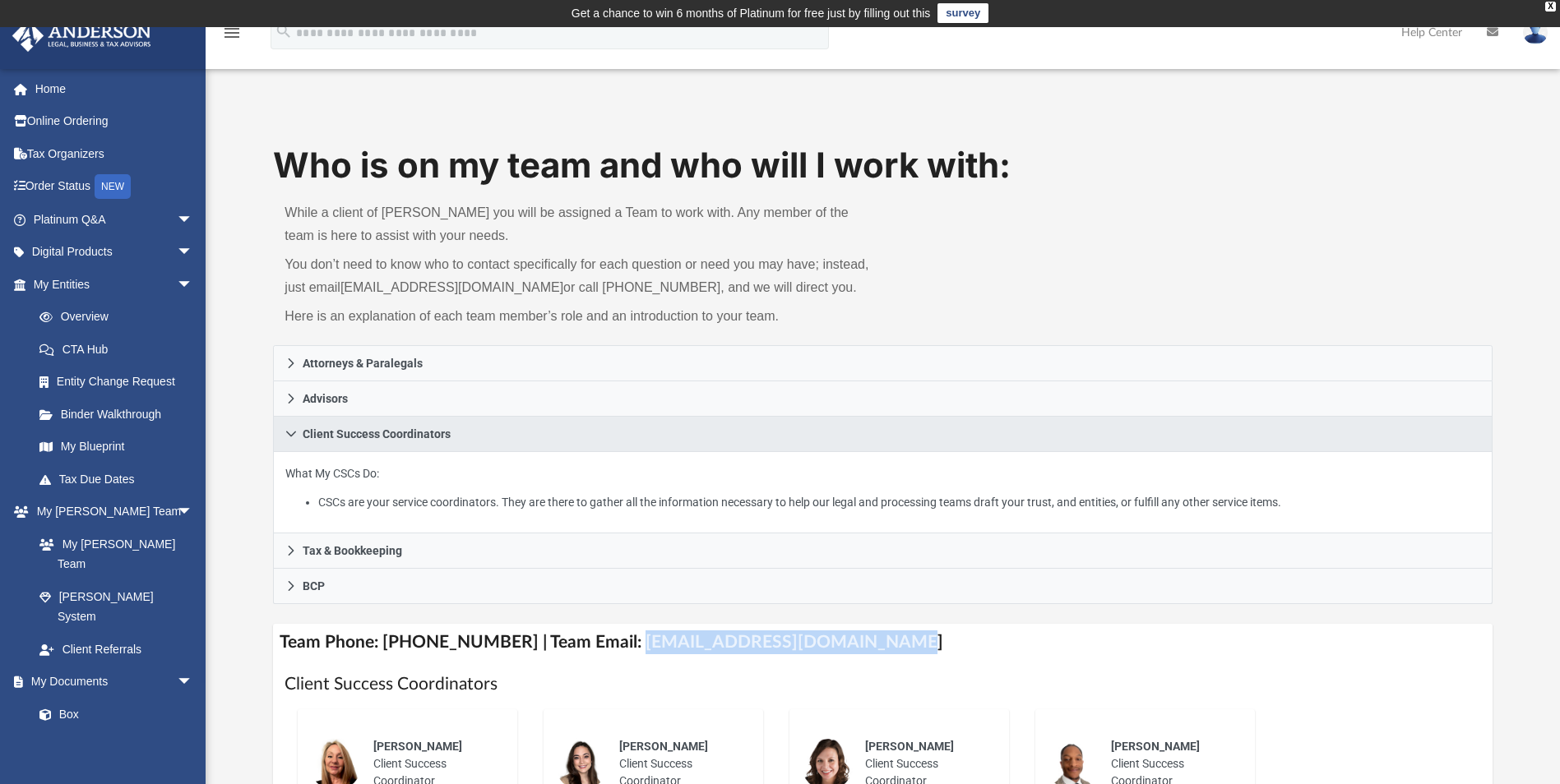
scroll to position [0, 0]
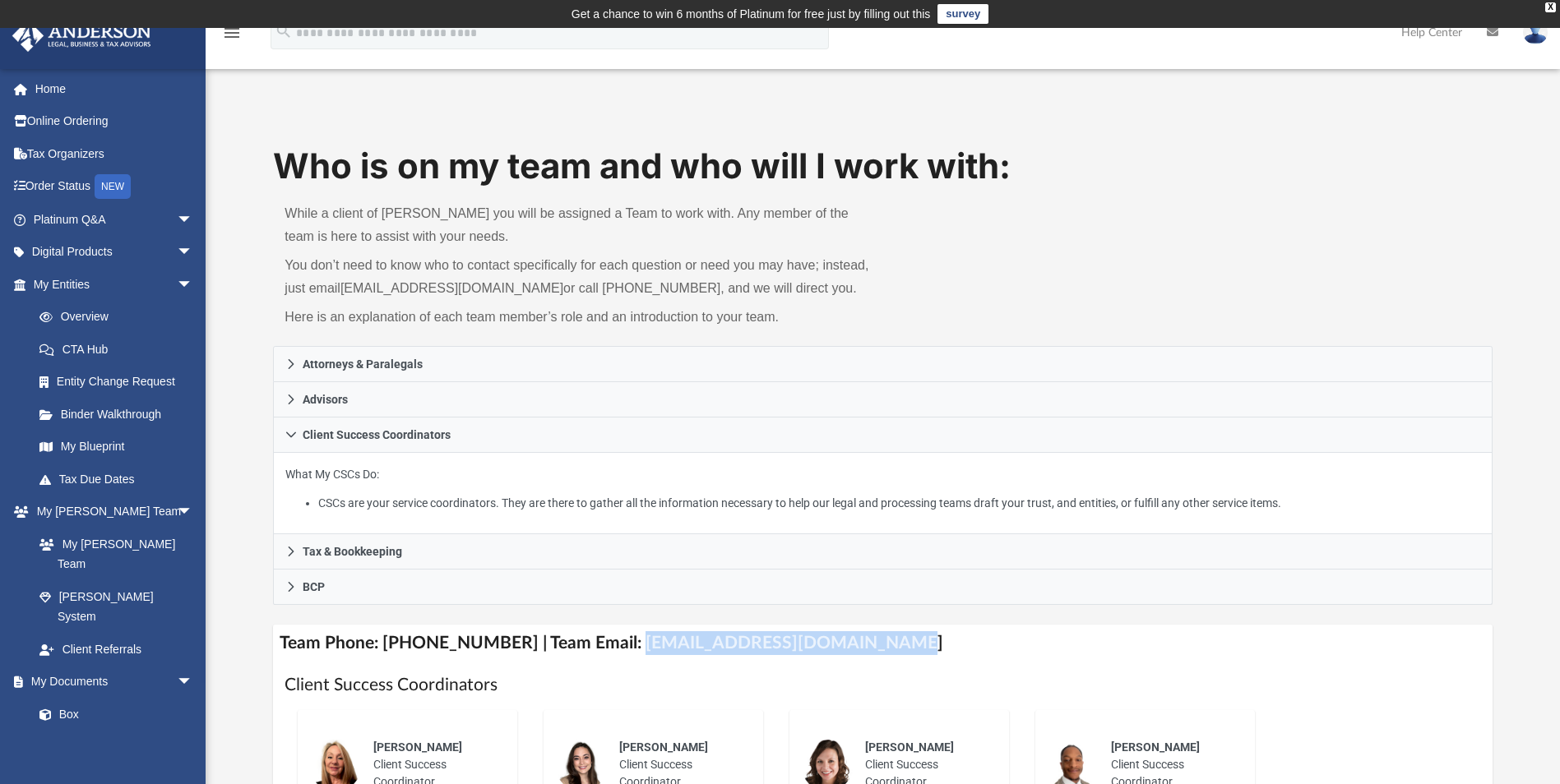
click at [1533, 28] on img at bounding box center [1536, 32] width 25 height 24
click at [1274, 139] on link "Logout" at bounding box center [1289, 143] width 164 height 33
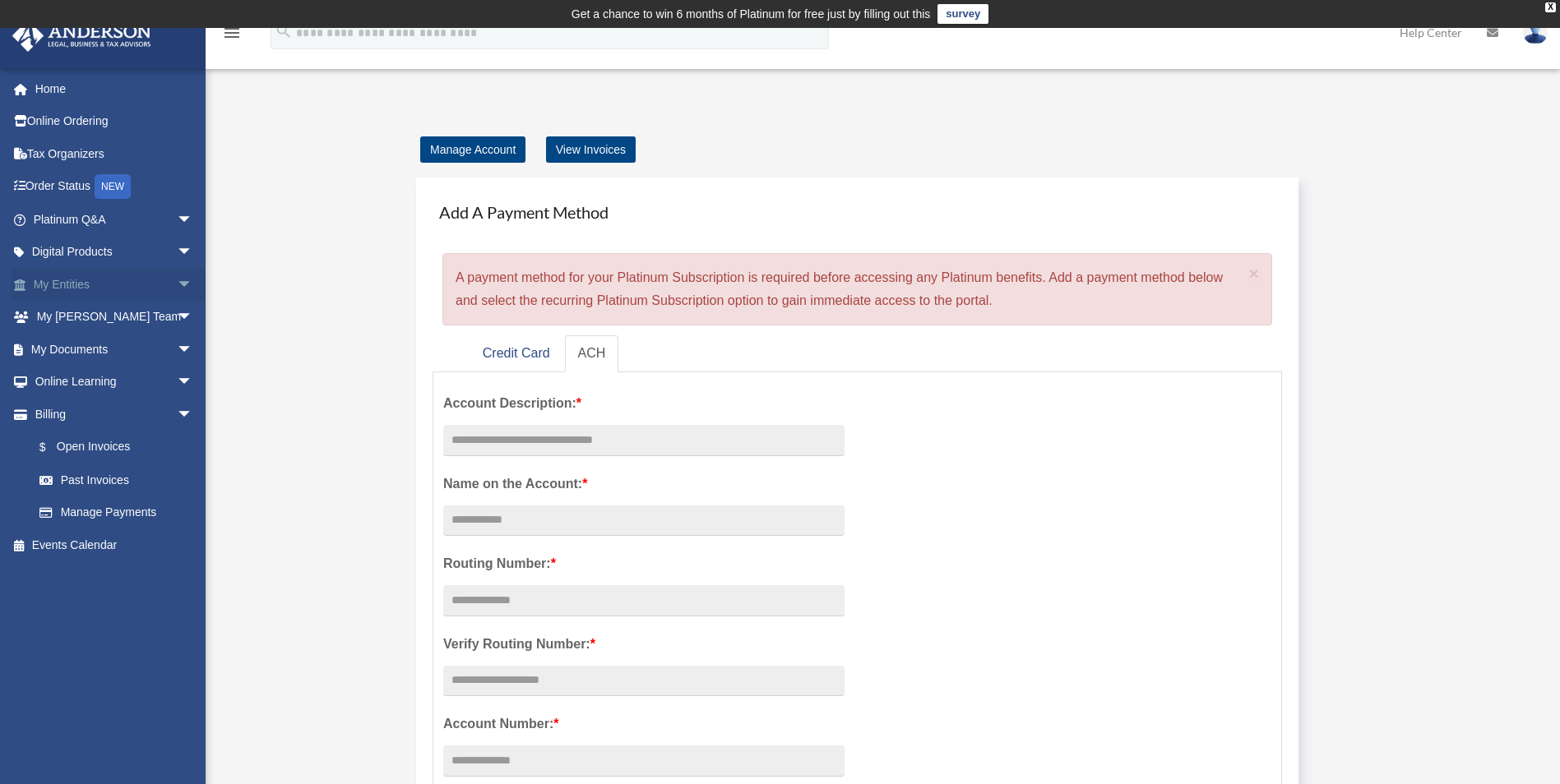
click at [177, 281] on span "arrow_drop_down" at bounding box center [193, 284] width 32 height 33
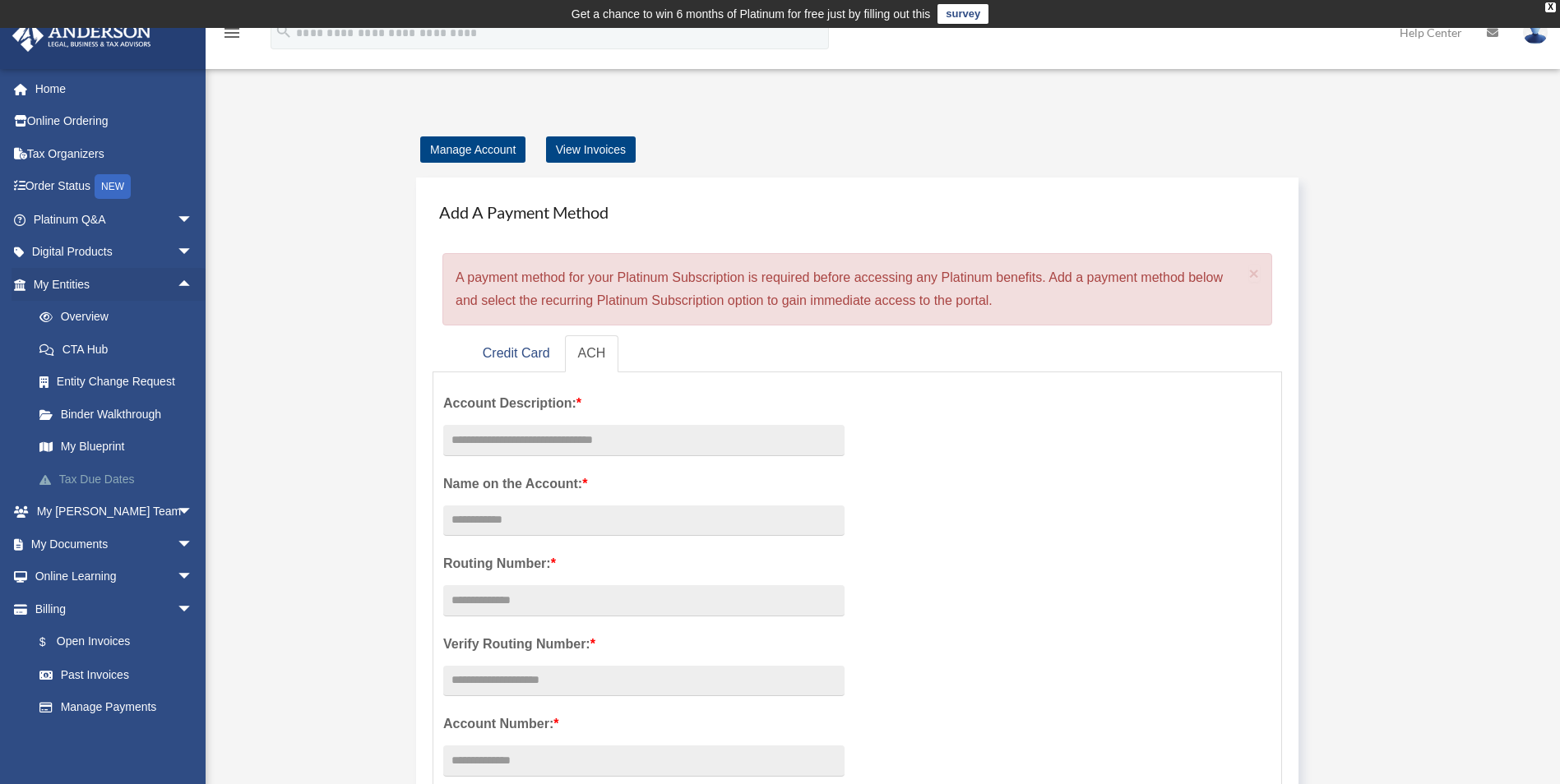
click at [97, 485] on link "Tax Due Dates" at bounding box center [120, 479] width 195 height 32
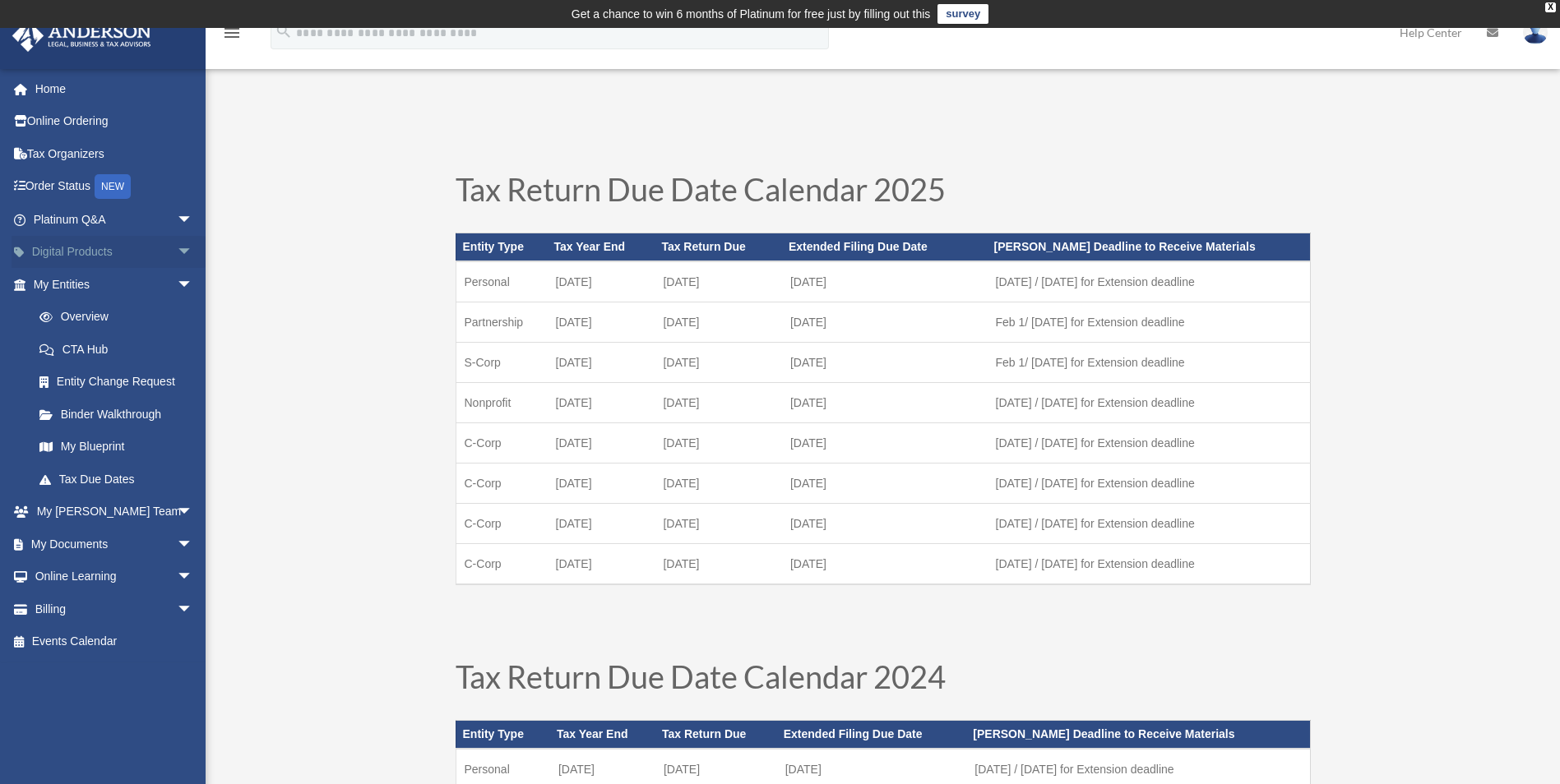
click at [177, 254] on span "arrow_drop_down" at bounding box center [193, 252] width 32 height 33
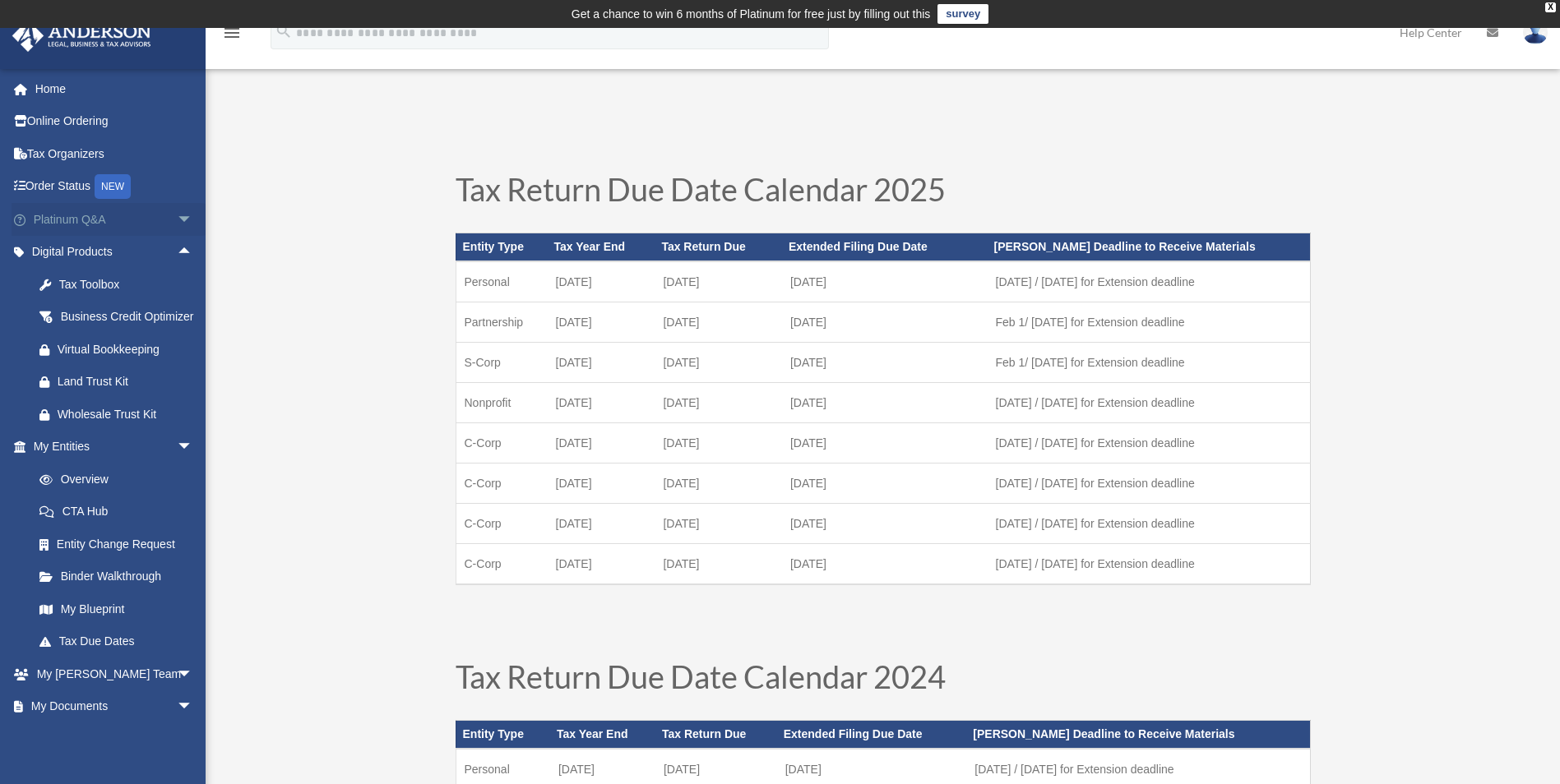
click at [177, 215] on span "arrow_drop_down" at bounding box center [193, 219] width 32 height 33
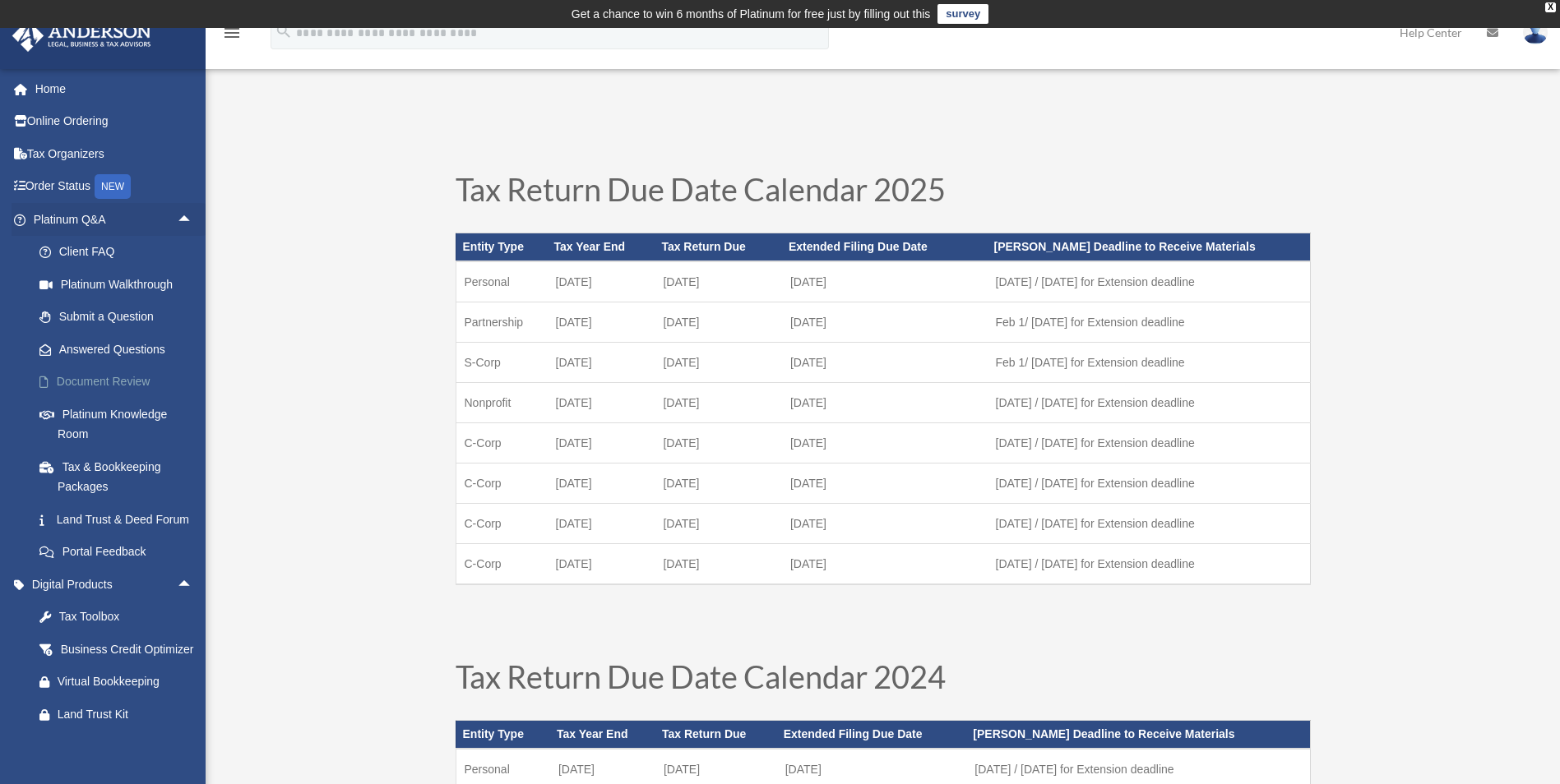
click at [137, 382] on link "Document Review" at bounding box center [120, 382] width 195 height 32
click at [69, 378] on link "Document Review" at bounding box center [120, 382] width 195 height 32
click at [91, 248] on link "Client FAQ" at bounding box center [120, 252] width 195 height 32
click at [52, 244] on link "Client FAQ" at bounding box center [120, 252] width 195 height 32
click at [177, 212] on span "arrow_drop_up" at bounding box center [193, 219] width 32 height 33
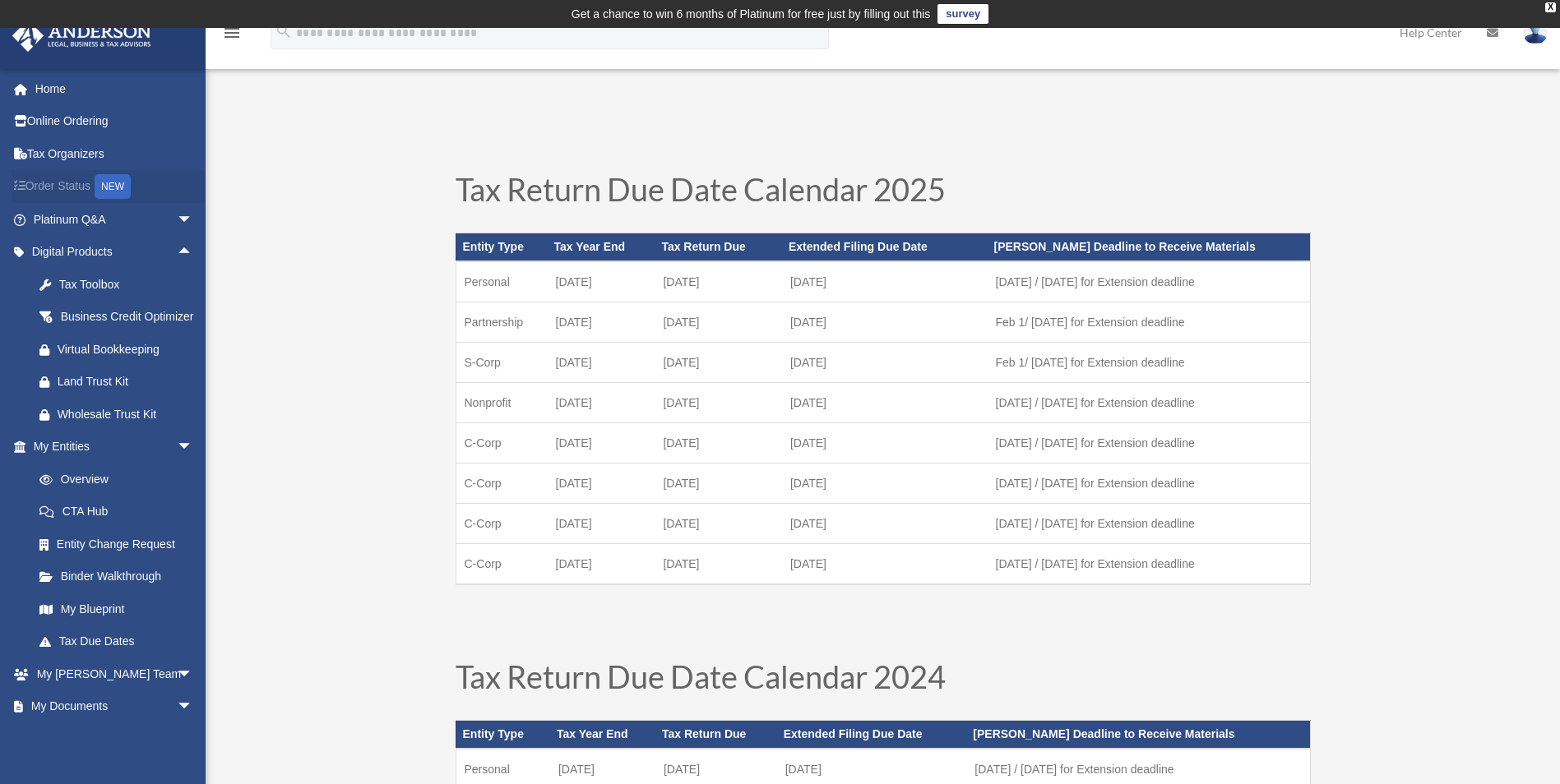
click at [68, 188] on link "Order Status NEW" at bounding box center [114, 186] width 206 height 33
click at [69, 150] on link "Tax Organizers" at bounding box center [114, 154] width 206 height 32
